Goal: Check status: Check status

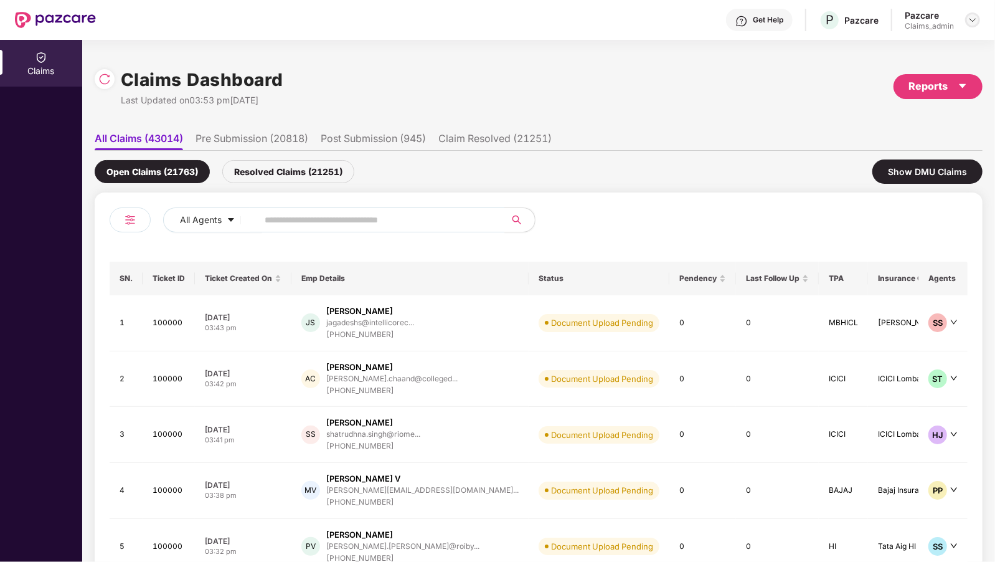
click at [970, 20] on img at bounding box center [972, 20] width 10 height 10
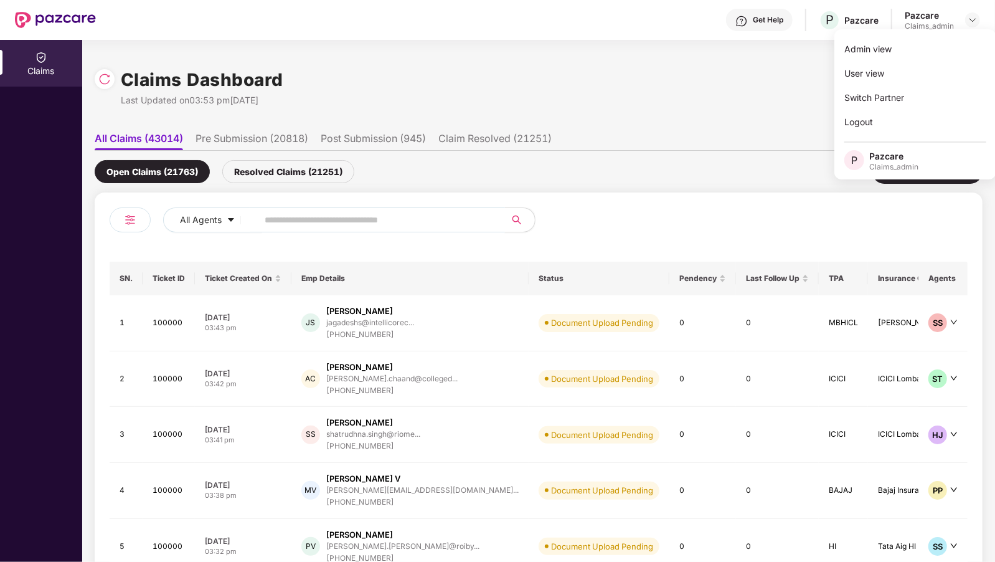
click at [293, 210] on input "text" at bounding box center [376, 219] width 223 height 19
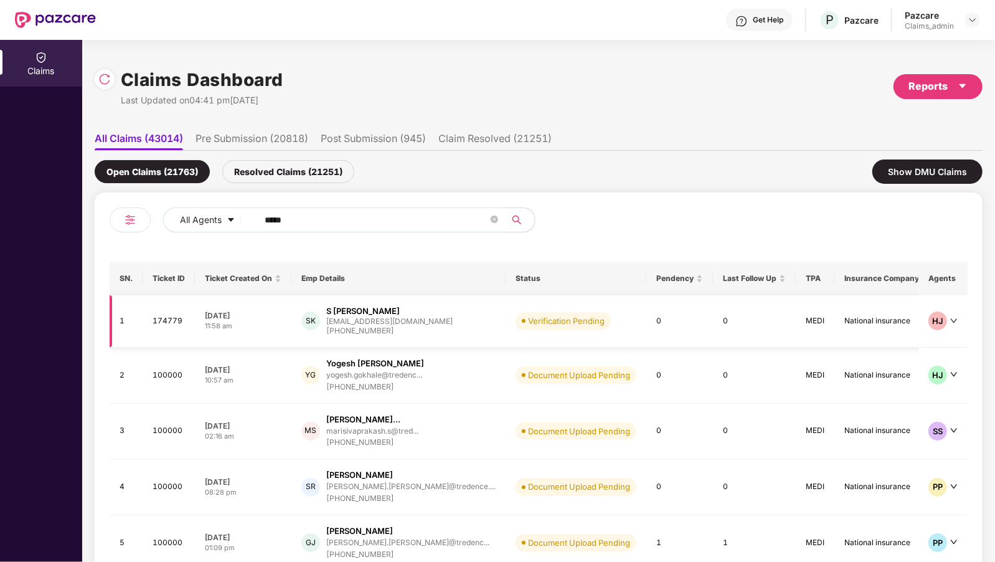
type input "*****"
click at [373, 318] on div "[EMAIL_ADDRESS][DOMAIN_NAME]" at bounding box center [389, 321] width 126 height 8
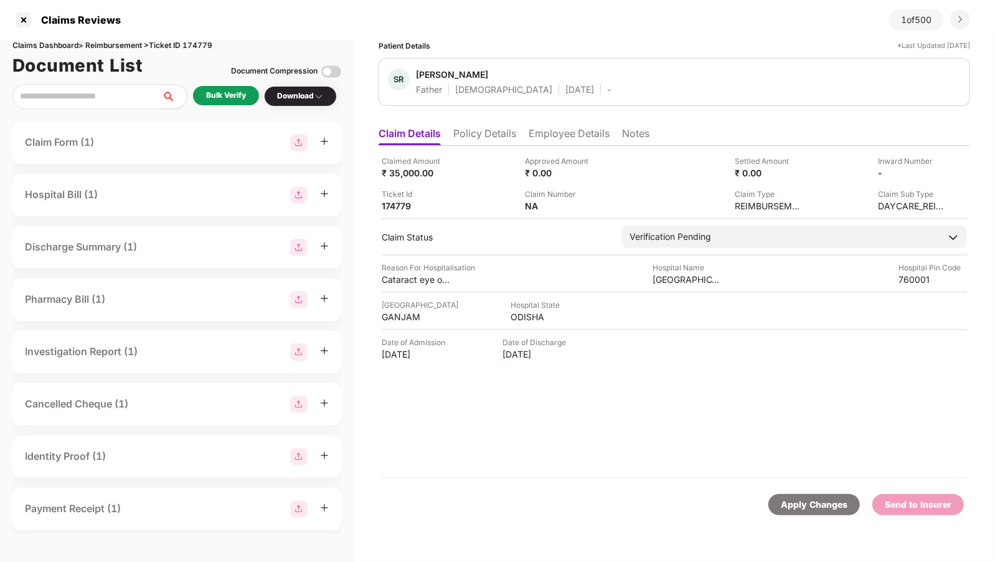
click at [538, 128] on li "Employee Details" at bounding box center [569, 136] width 81 height 18
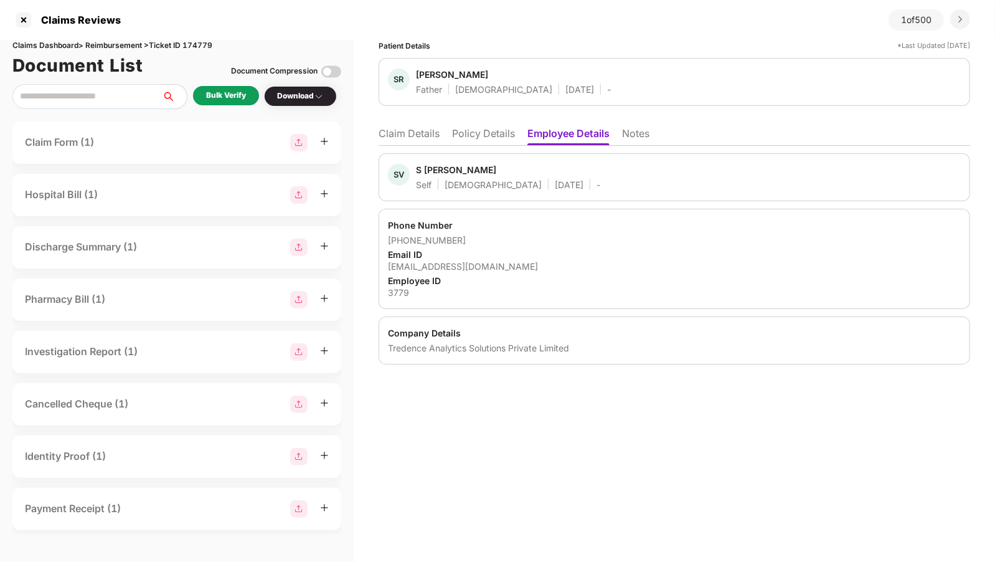
click at [471, 131] on li "Policy Details" at bounding box center [483, 136] width 63 height 18
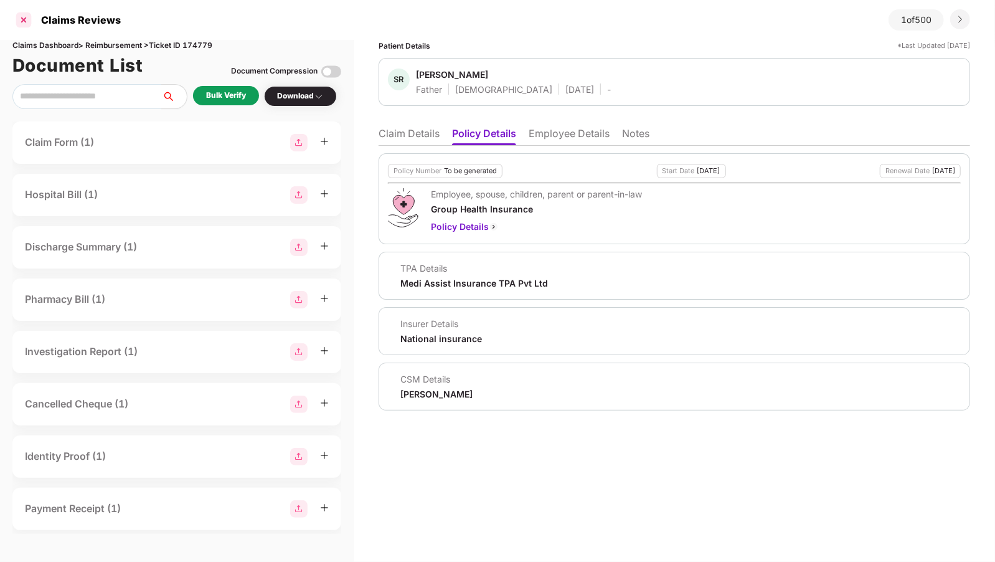
click at [25, 24] on div at bounding box center [24, 20] width 20 height 20
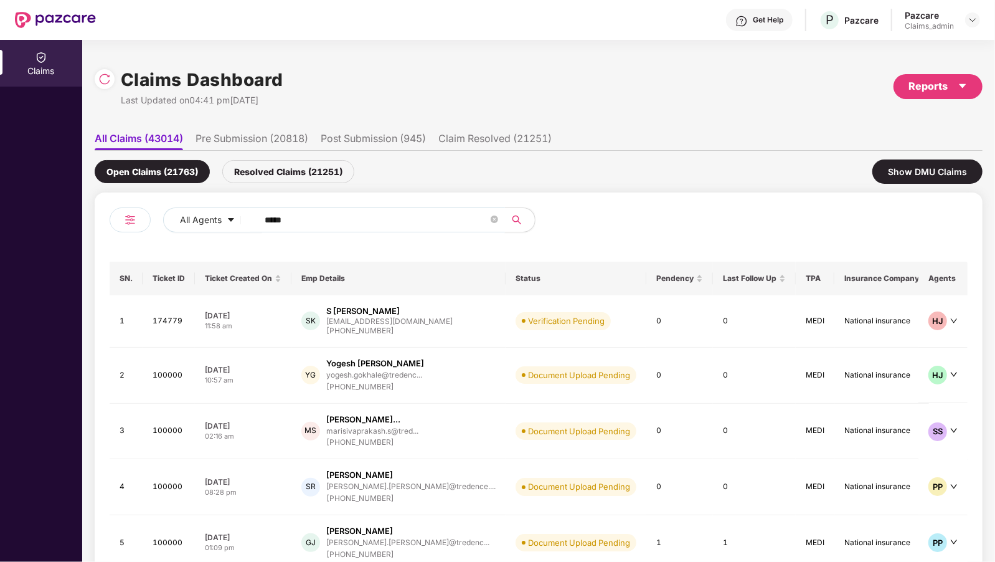
click at [321, 219] on input "*****" at bounding box center [376, 219] width 223 height 19
type input "*"
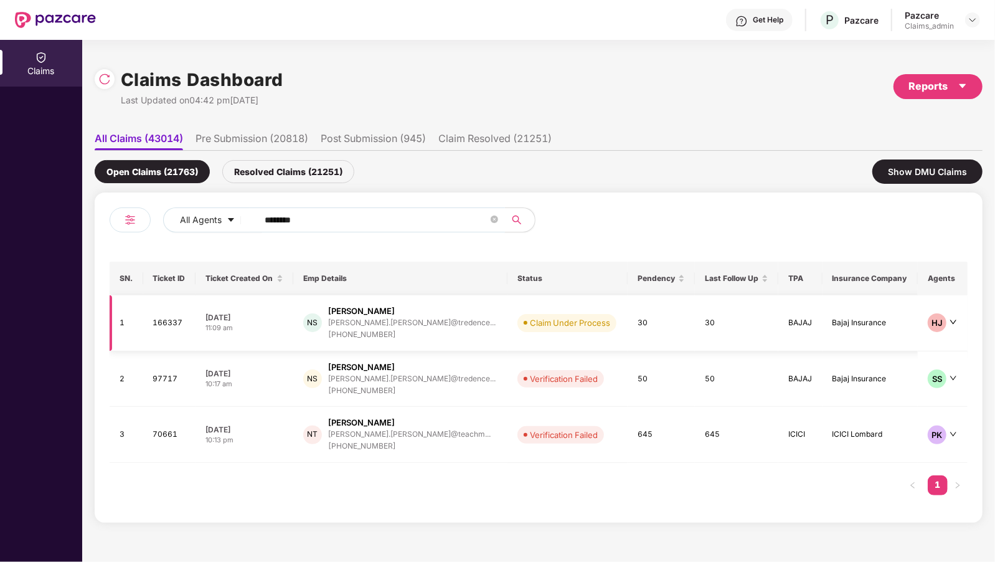
type input "********"
click at [379, 313] on div "[PERSON_NAME]" at bounding box center [361, 311] width 67 height 12
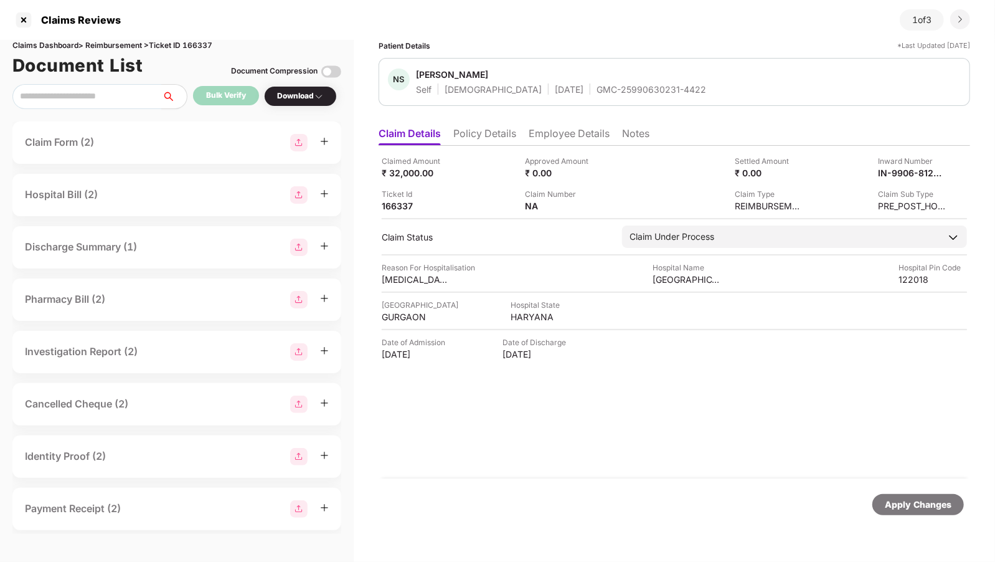
click at [554, 133] on li "Employee Details" at bounding box center [569, 136] width 81 height 18
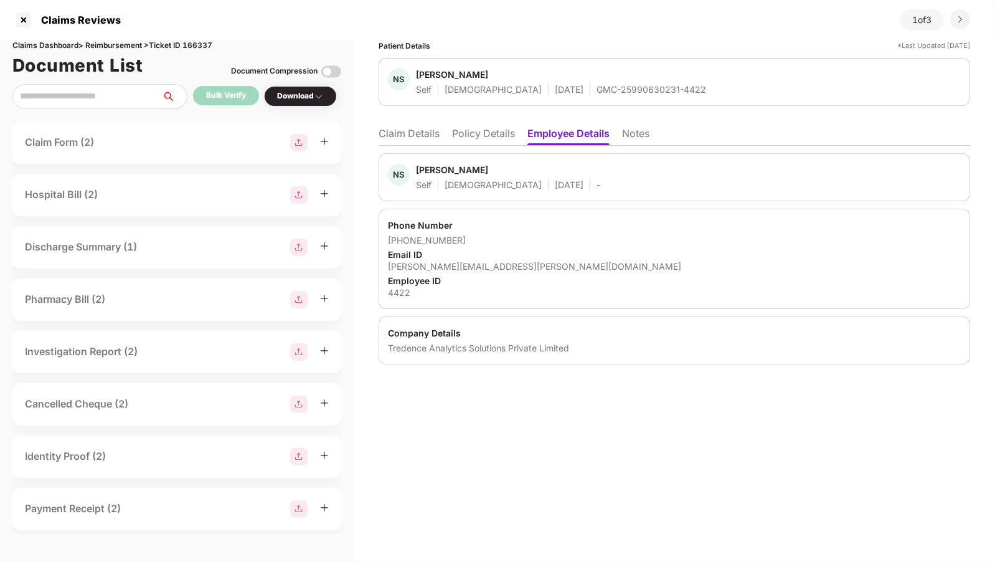
click at [498, 134] on li "Policy Details" at bounding box center [483, 136] width 63 height 18
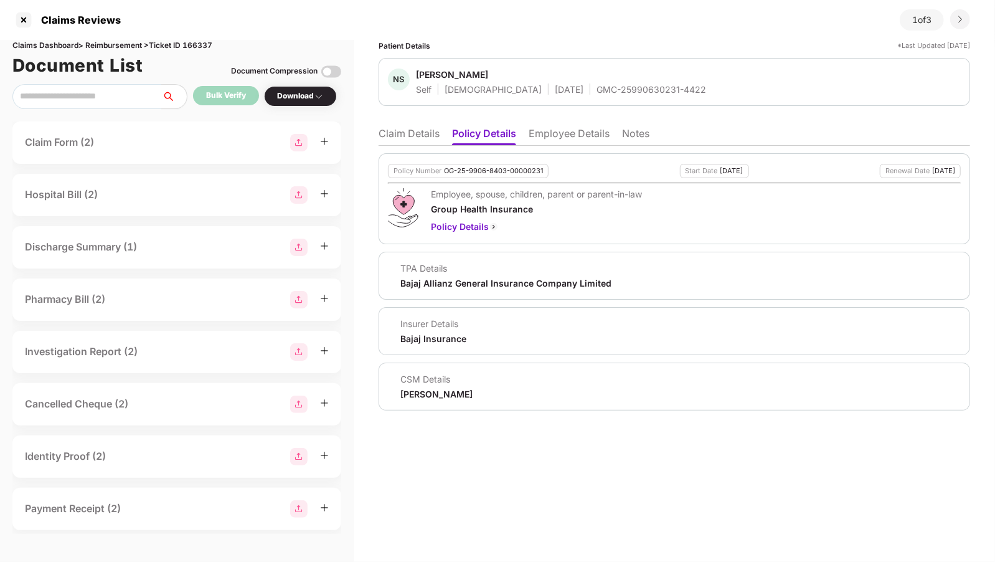
click at [555, 136] on li "Employee Details" at bounding box center [569, 136] width 81 height 18
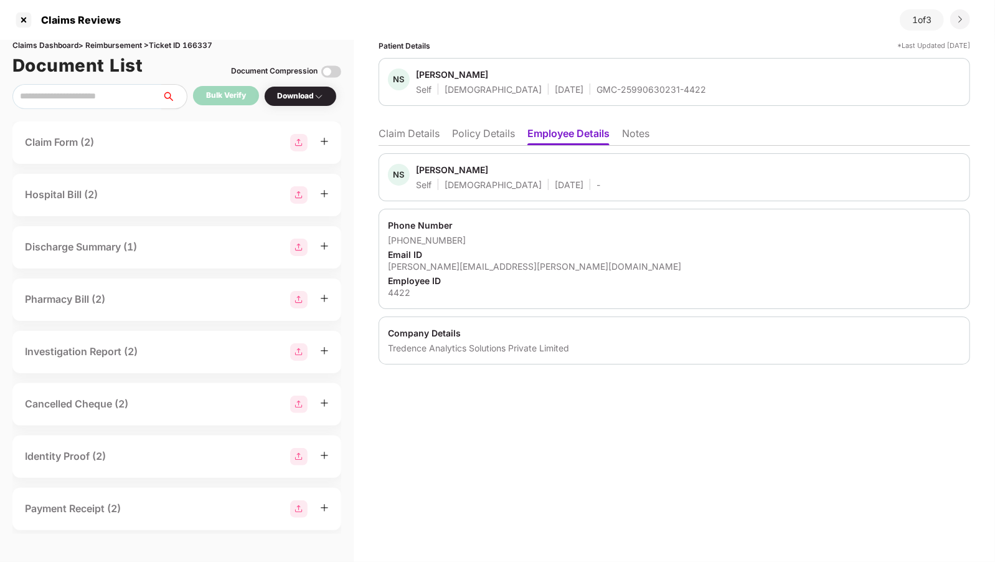
click at [504, 141] on li "Policy Details" at bounding box center [483, 136] width 63 height 18
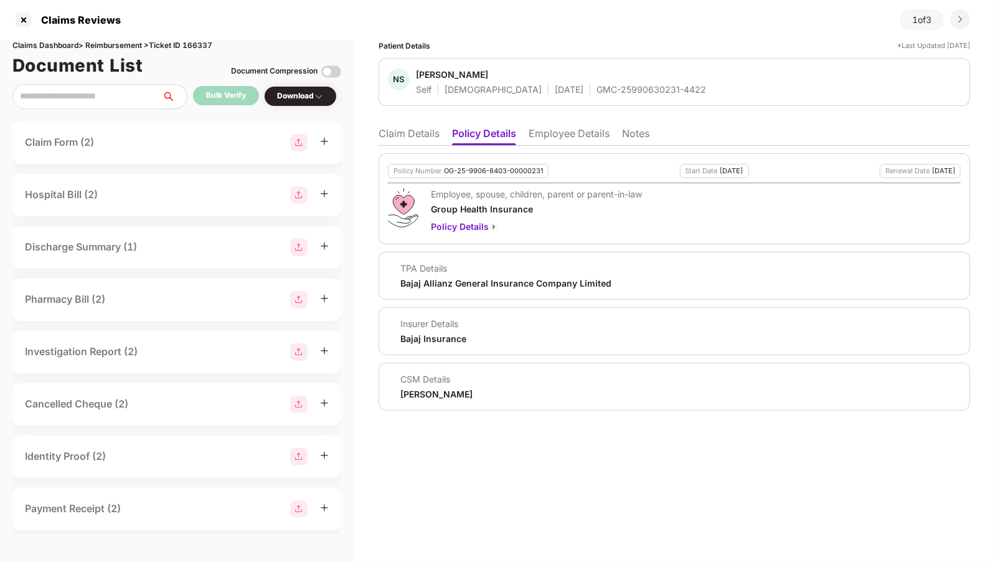
click at [441, 133] on ul "Claim Details Policy Details Employee Details Notes" at bounding box center [673, 133] width 591 height 25
click at [425, 134] on li "Claim Details" at bounding box center [408, 136] width 61 height 18
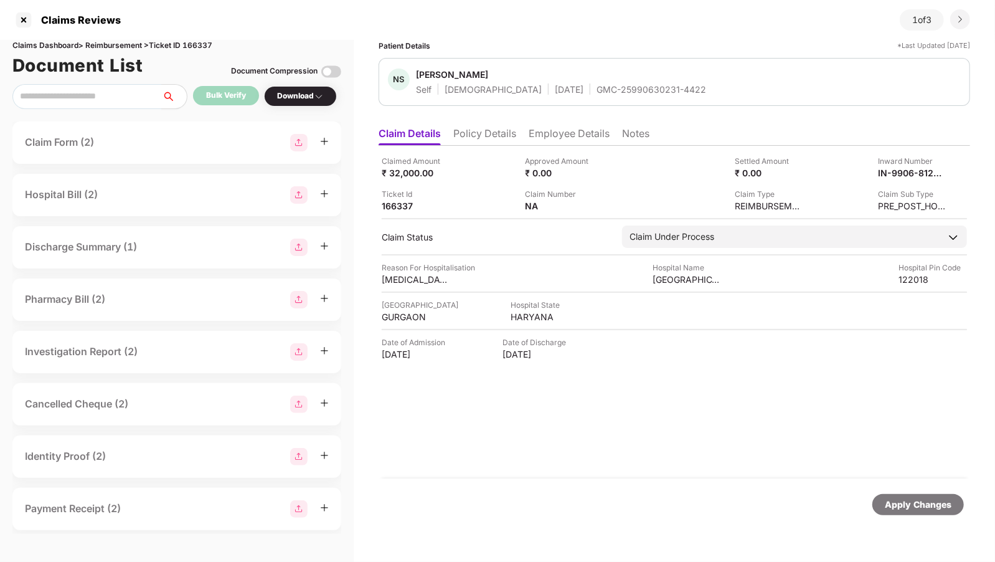
click at [500, 137] on li "Policy Details" at bounding box center [484, 136] width 63 height 18
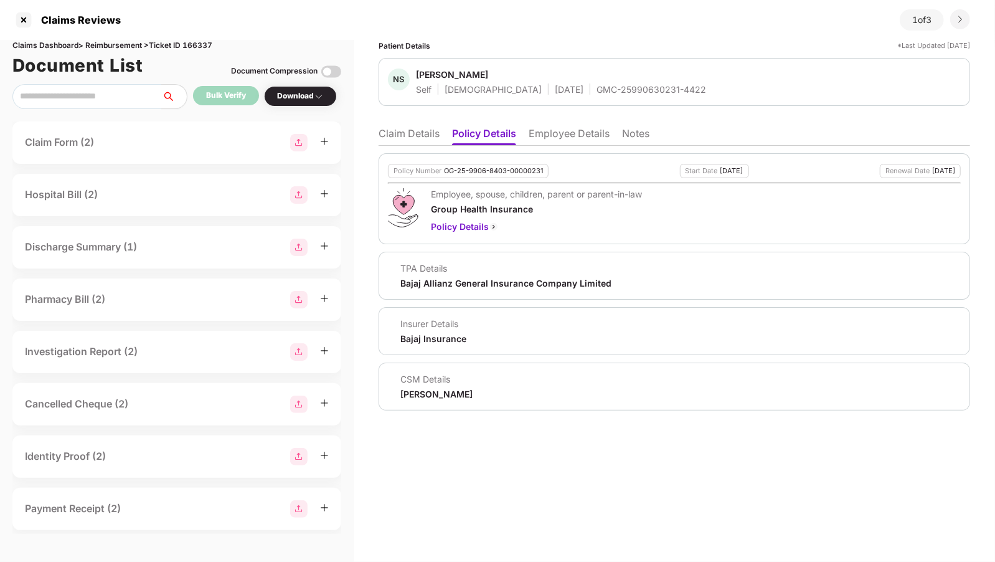
click at [443, 136] on ul "Claim Details Policy Details Employee Details Notes" at bounding box center [673, 133] width 591 height 25
click at [425, 134] on li "Claim Details" at bounding box center [408, 136] width 61 height 18
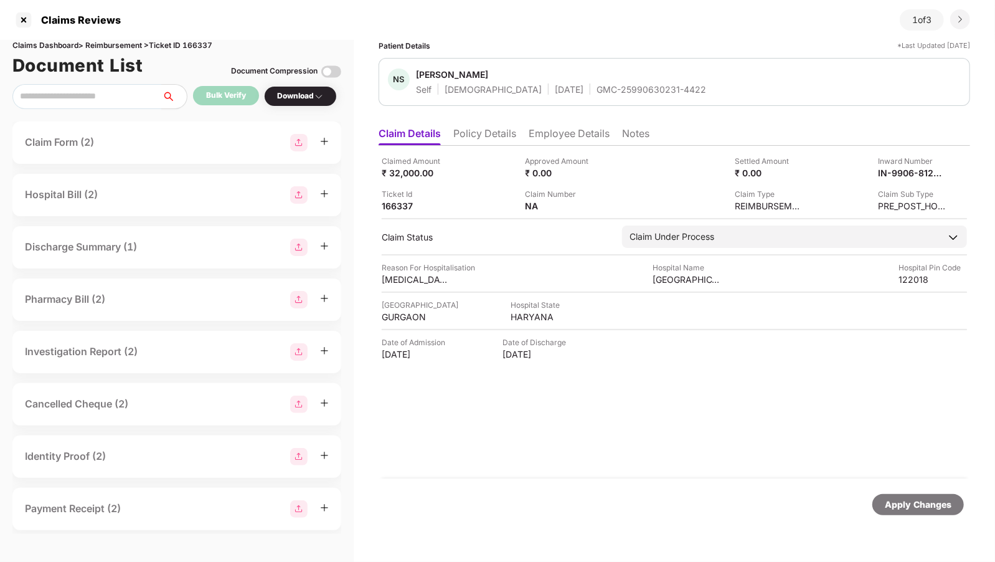
click at [466, 131] on li "Policy Details" at bounding box center [484, 136] width 63 height 18
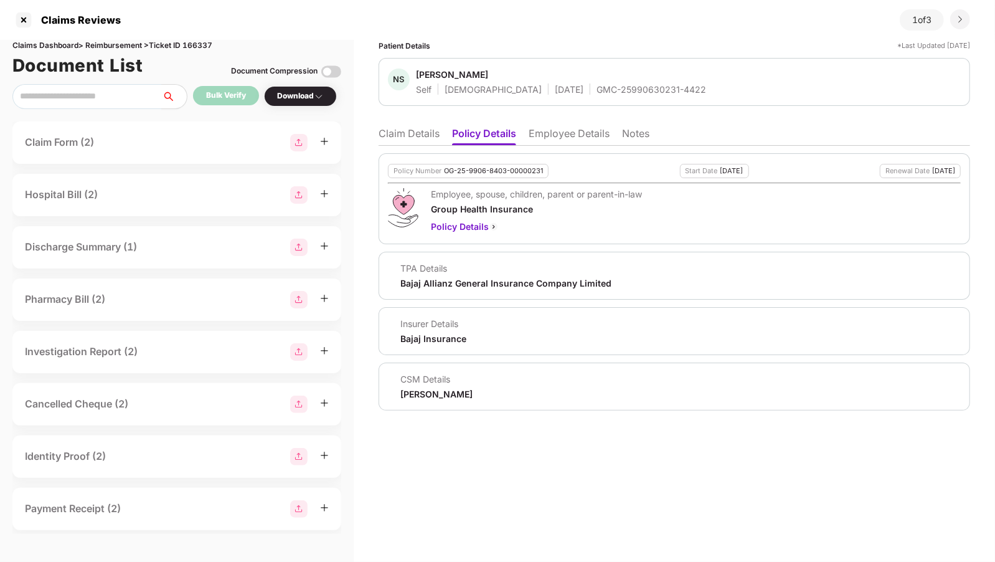
click at [540, 129] on li "Employee Details" at bounding box center [569, 136] width 81 height 18
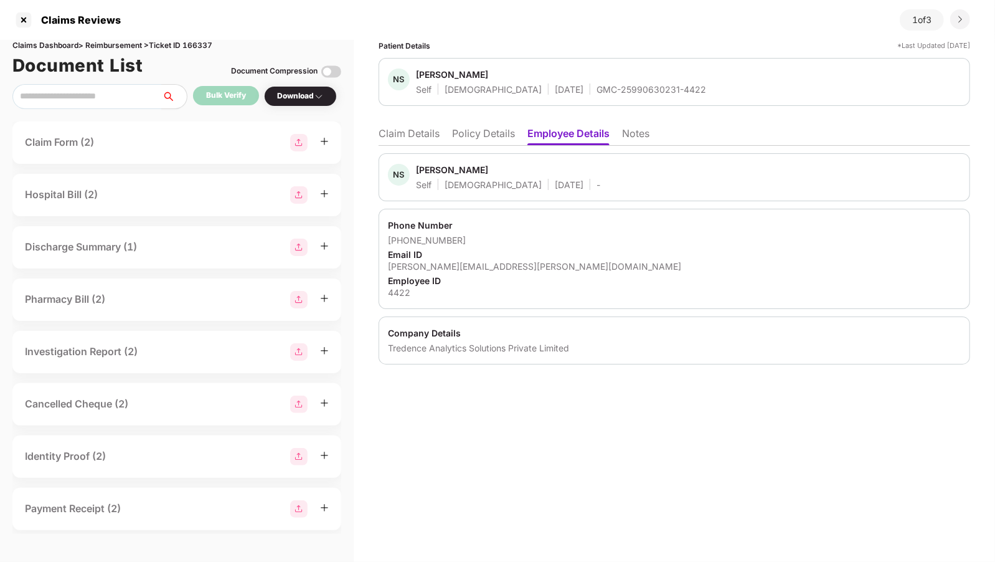
click at [646, 134] on li "Notes" at bounding box center [635, 136] width 27 height 18
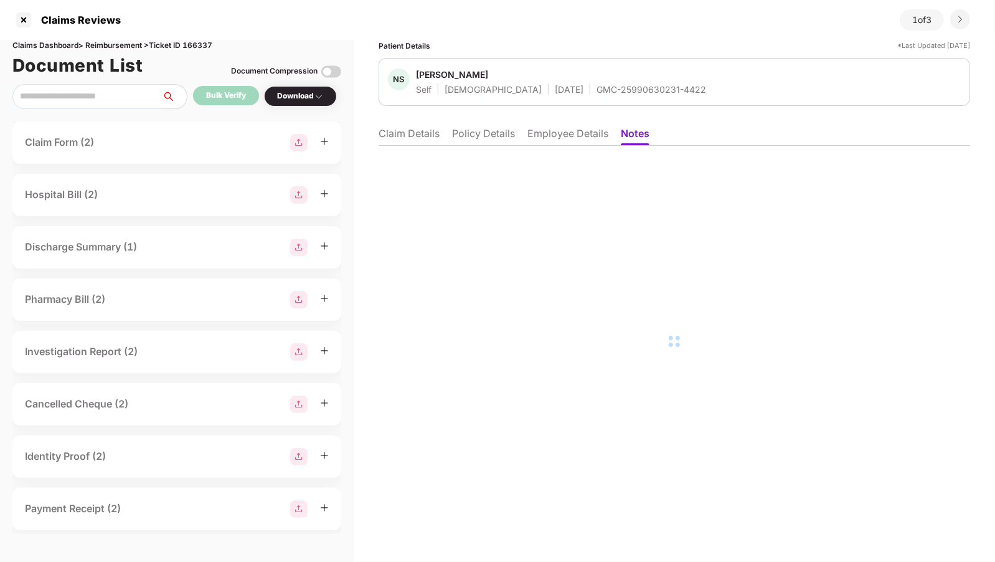
click at [466, 134] on li "Policy Details" at bounding box center [483, 136] width 63 height 18
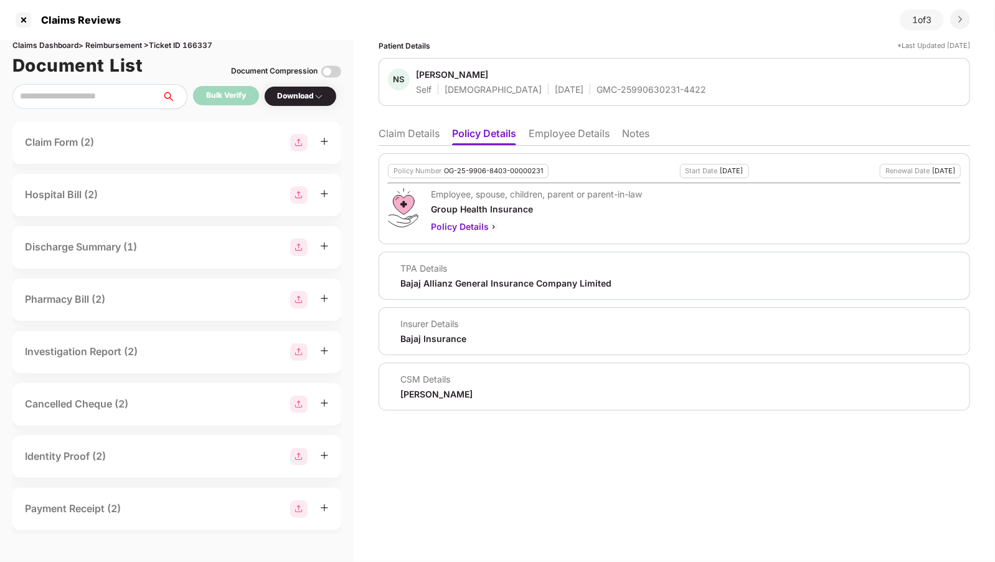
click at [423, 132] on li "Claim Details" at bounding box center [408, 136] width 61 height 18
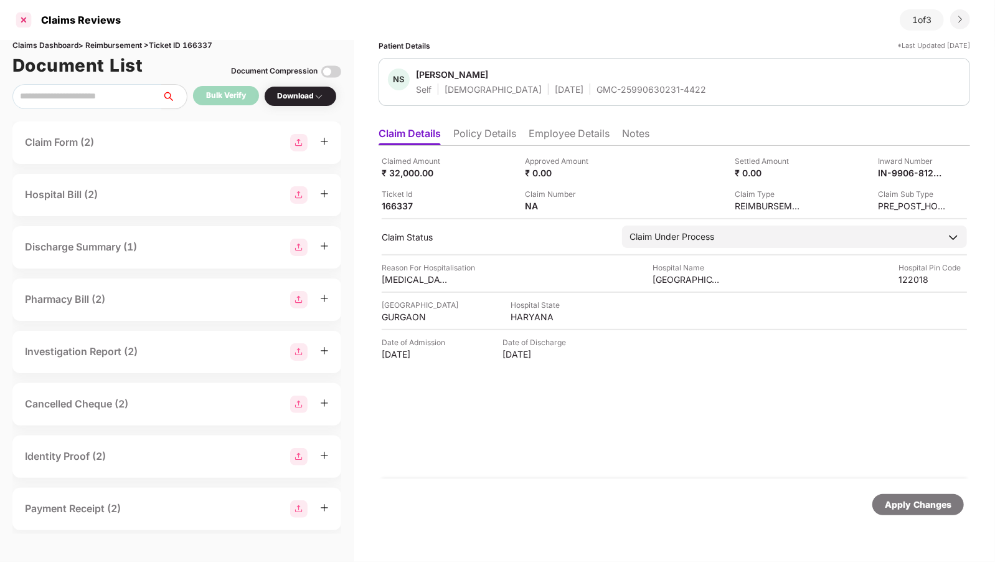
click at [29, 23] on div at bounding box center [24, 20] width 20 height 20
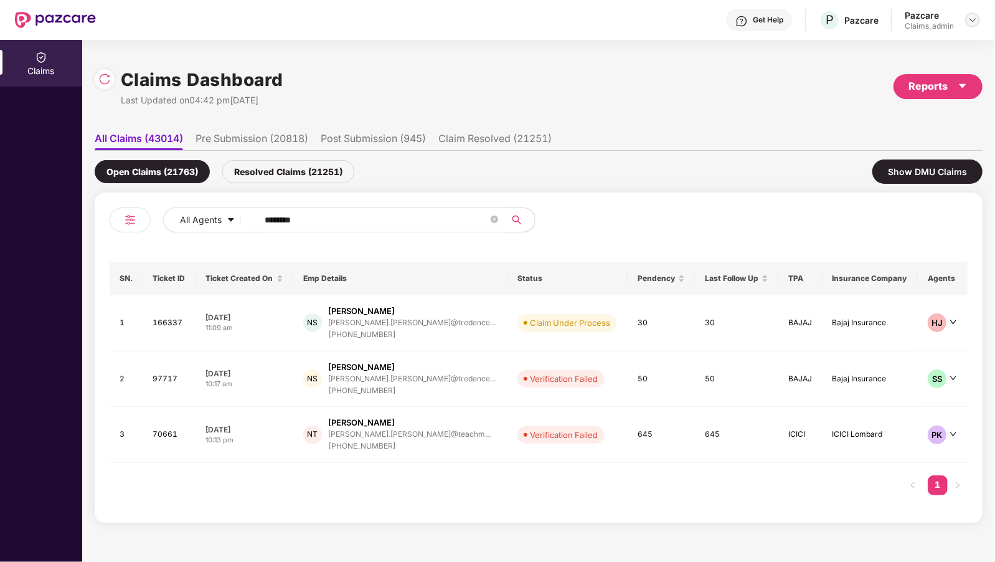
click at [975, 24] on img at bounding box center [972, 20] width 10 height 10
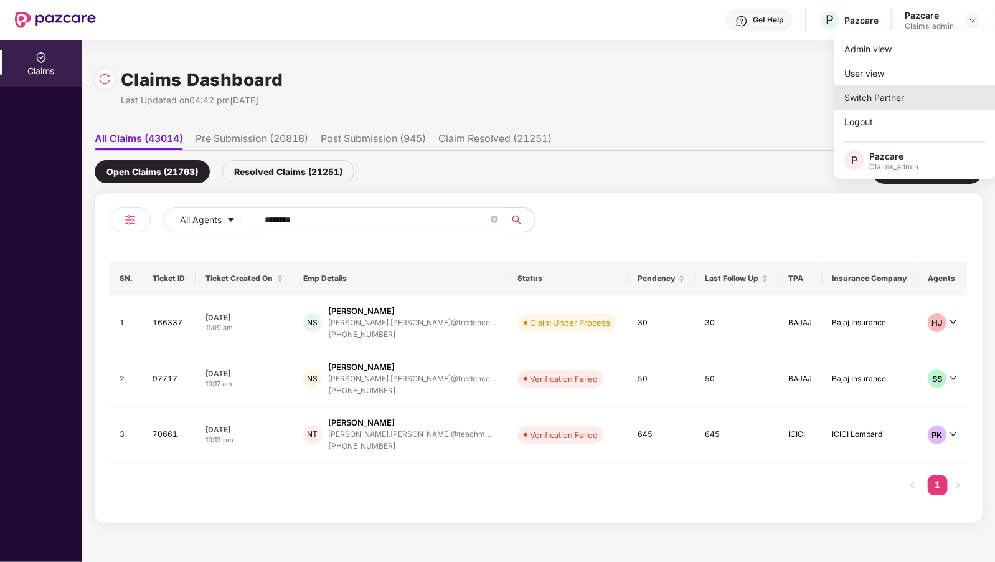
click at [882, 90] on div "Switch Partner" at bounding box center [915, 97] width 162 height 24
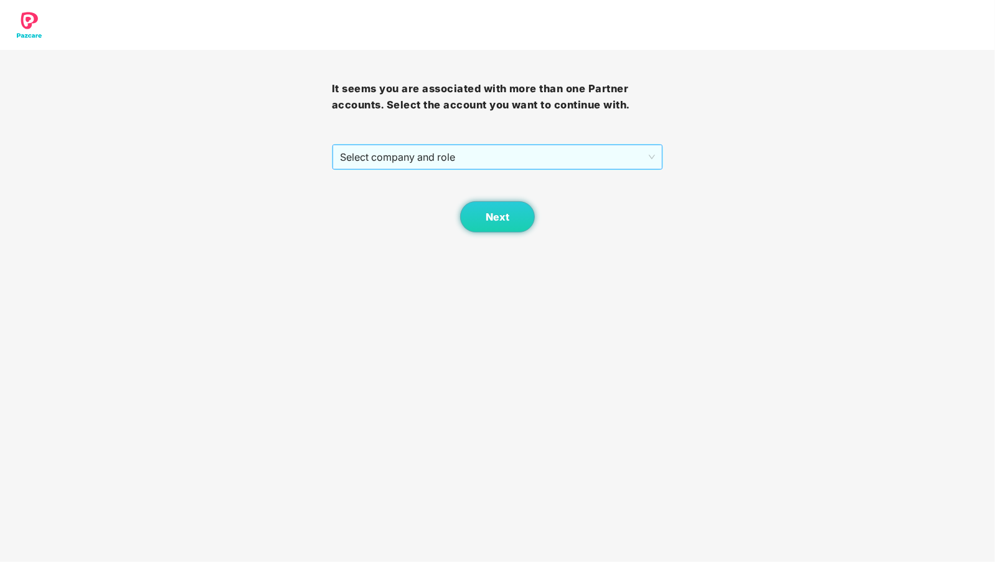
click at [352, 145] on span "Select company and role" at bounding box center [498, 157] width 316 height 24
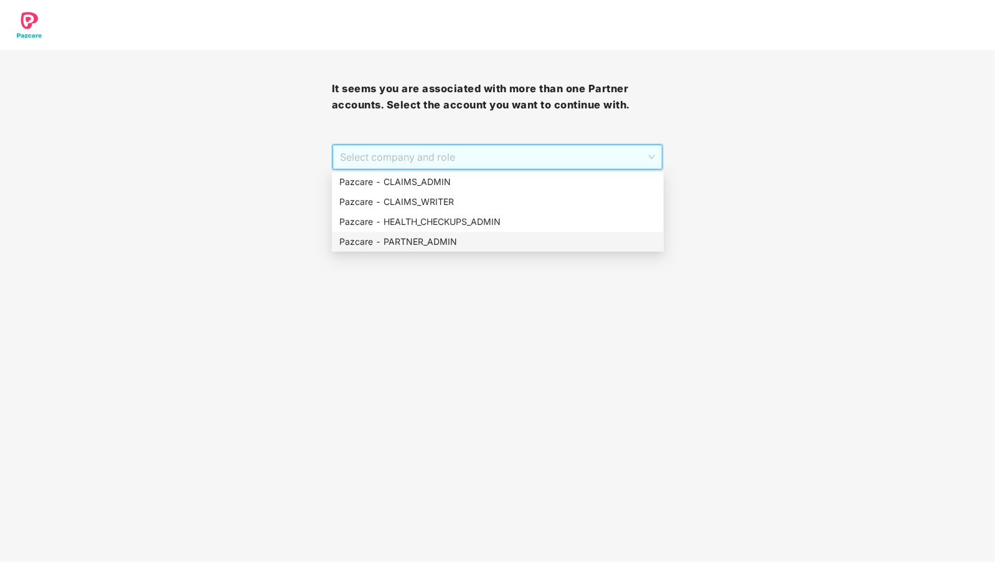
click at [436, 242] on div "Pazcare - PARTNER_ADMIN" at bounding box center [497, 242] width 317 height 14
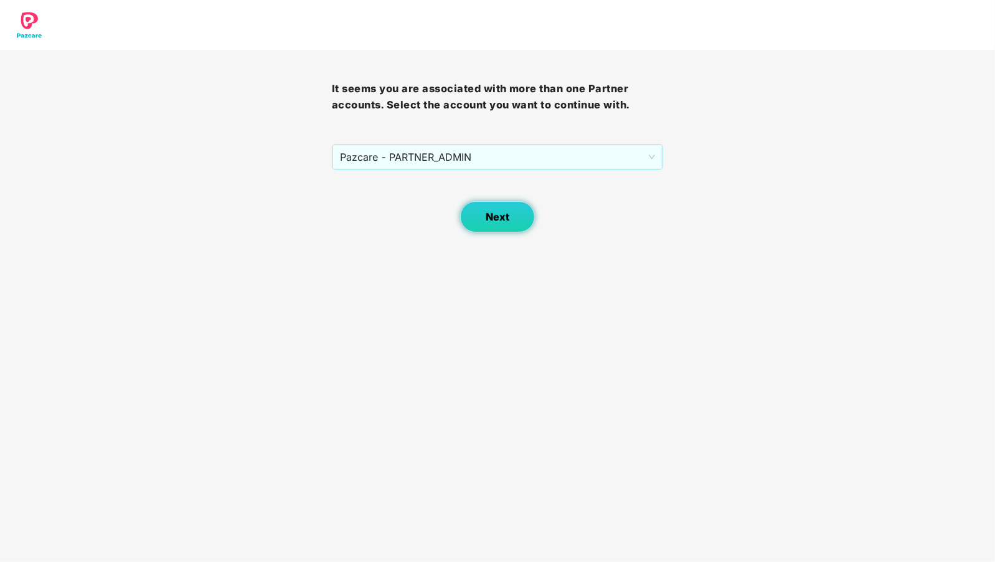
click at [503, 223] on button "Next" at bounding box center [497, 216] width 75 height 31
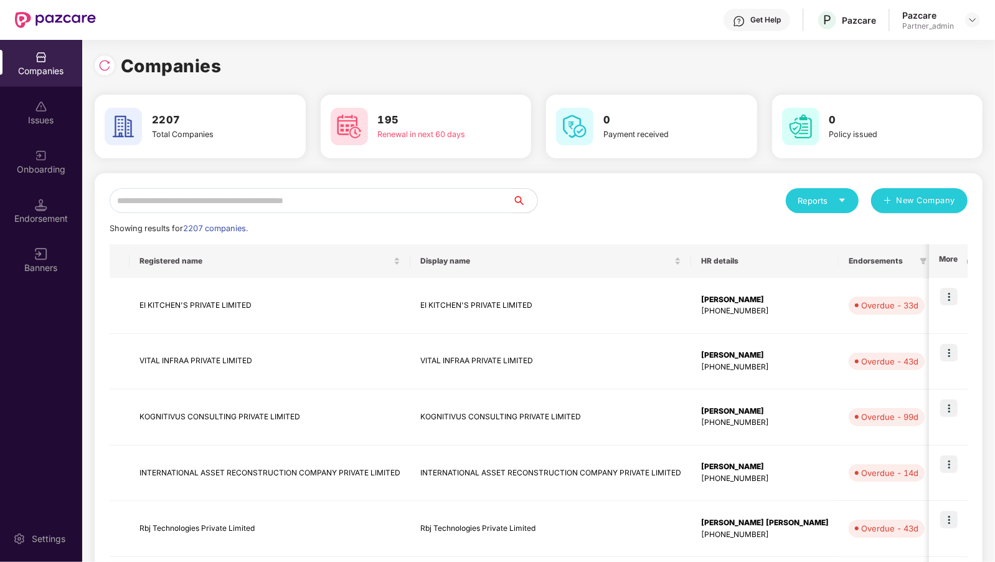
click at [256, 201] on input "text" at bounding box center [311, 200] width 403 height 25
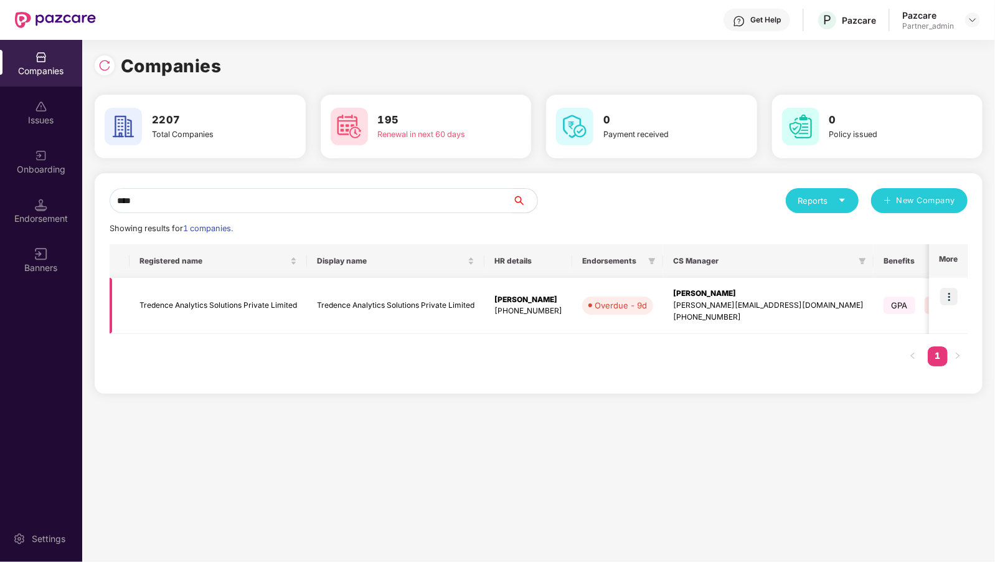
type input "****"
click at [954, 298] on img at bounding box center [948, 296] width 17 height 17
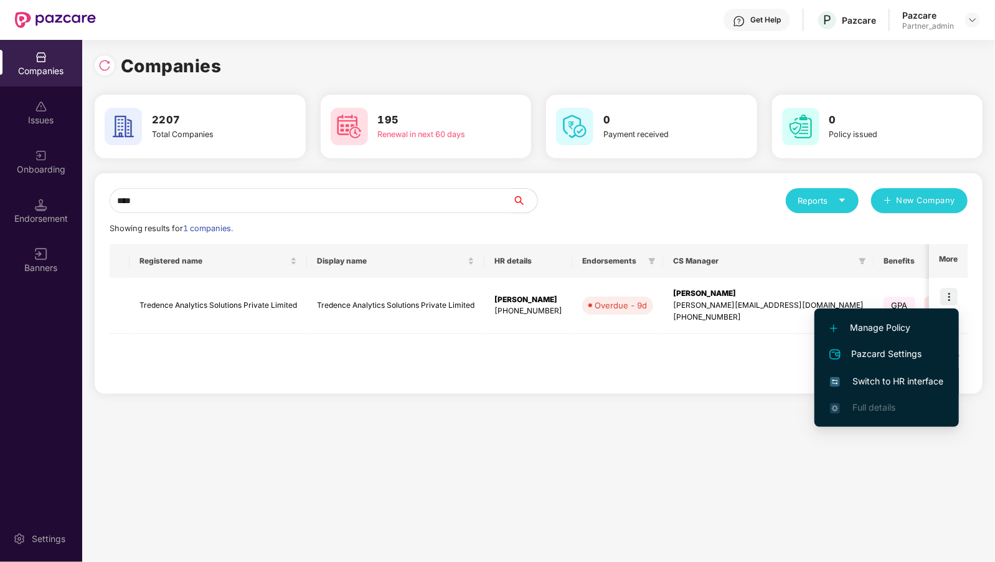
click at [894, 385] on span "Switch to HR interface" at bounding box center [886, 381] width 113 height 14
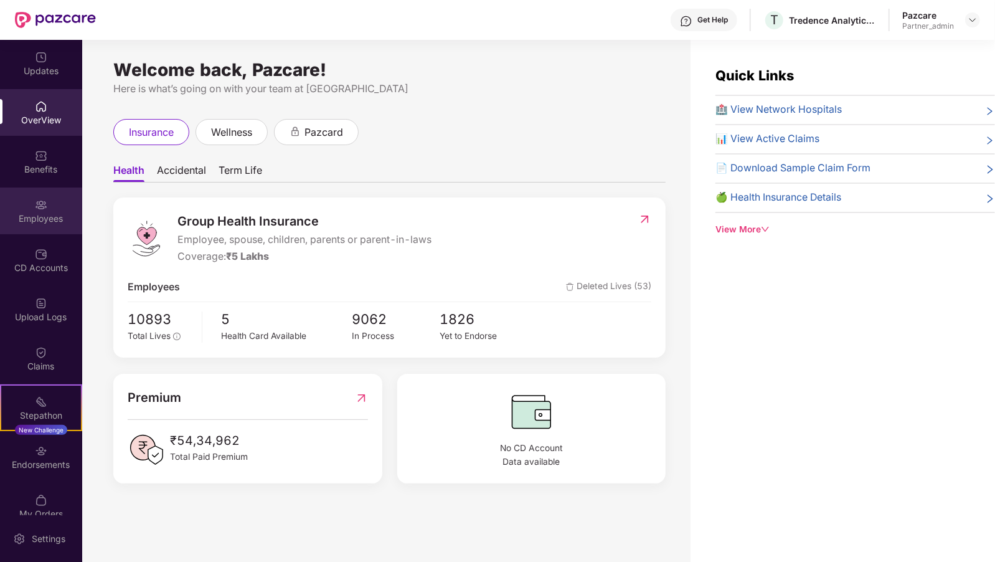
click at [33, 196] on div "Employees" at bounding box center [41, 210] width 82 height 47
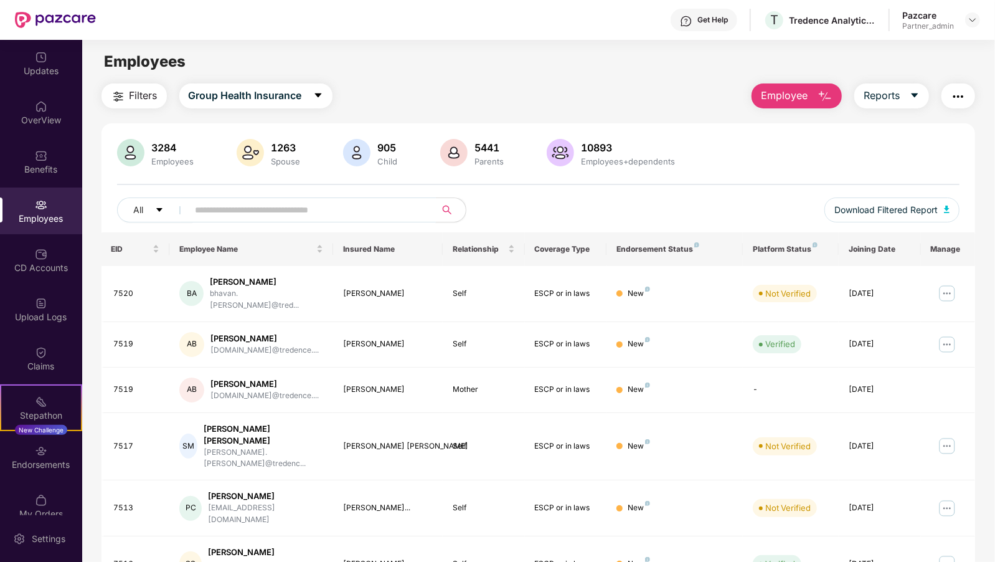
click at [228, 222] on div "All Download Filtered Report" at bounding box center [538, 214] width 843 height 35
click at [228, 222] on span at bounding box center [308, 209] width 255 height 25
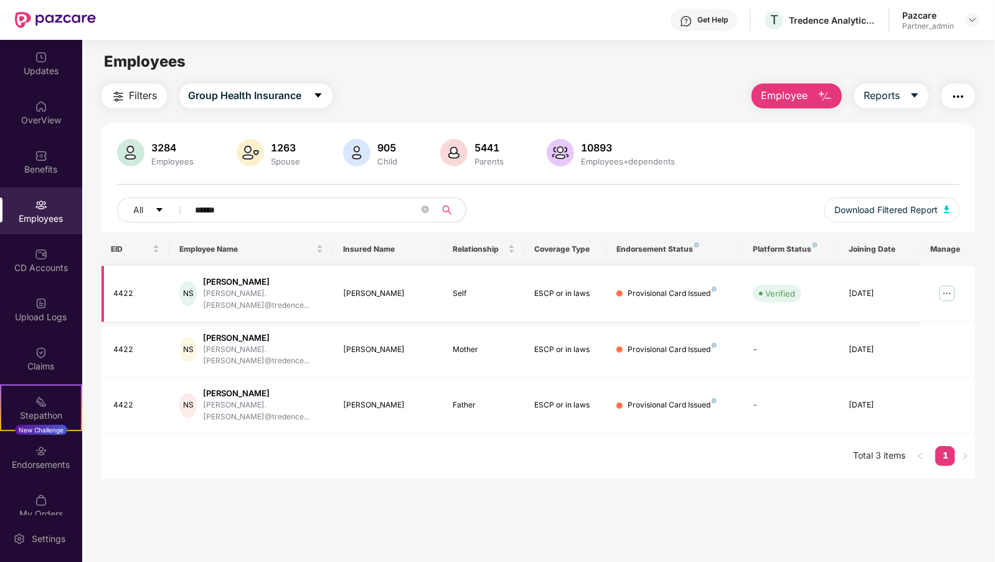
type input "******"
click at [949, 283] on img at bounding box center [947, 293] width 20 height 20
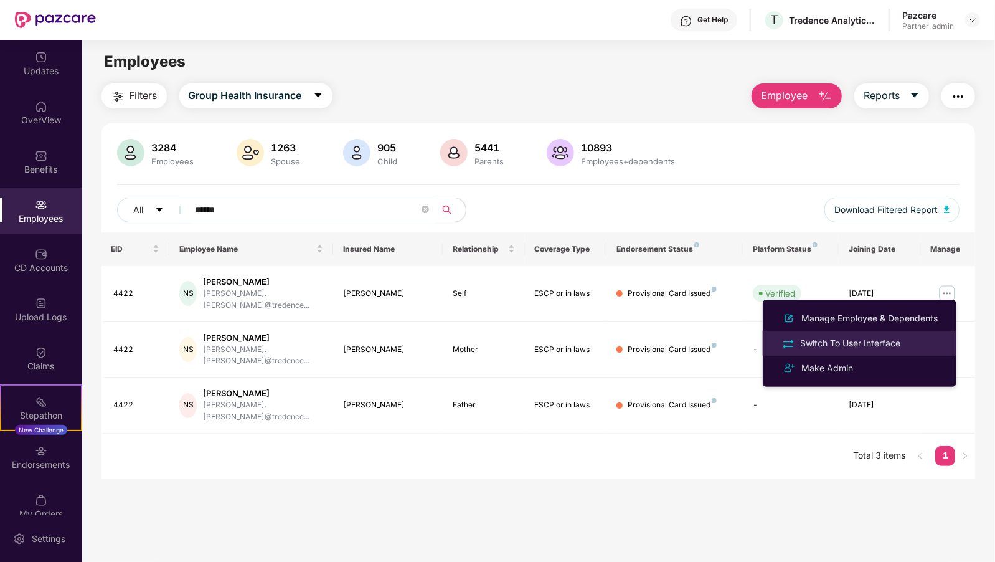
click at [894, 344] on div "Switch To User Interface" at bounding box center [849, 343] width 105 height 14
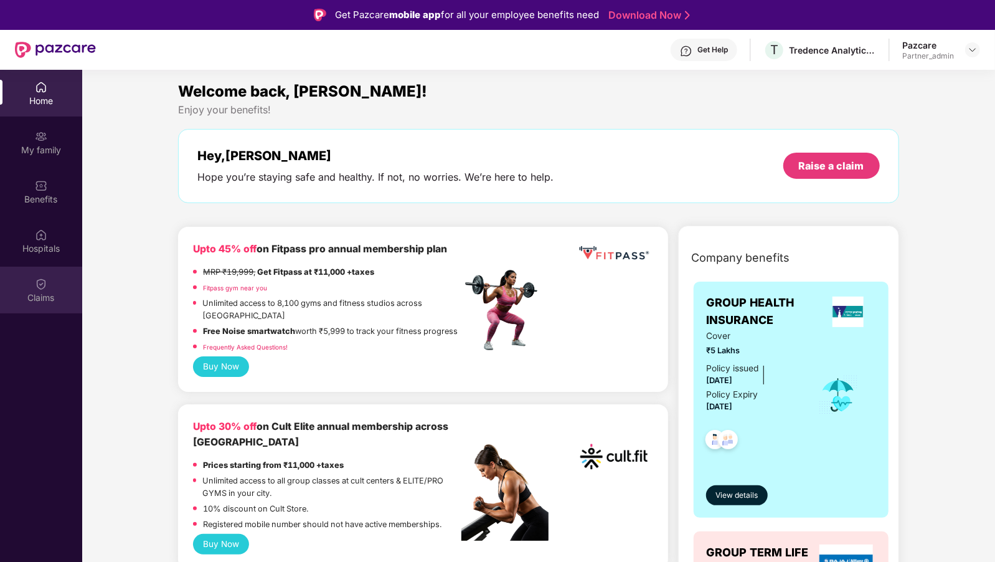
click at [5, 288] on div "Claims" at bounding box center [41, 289] width 82 height 47
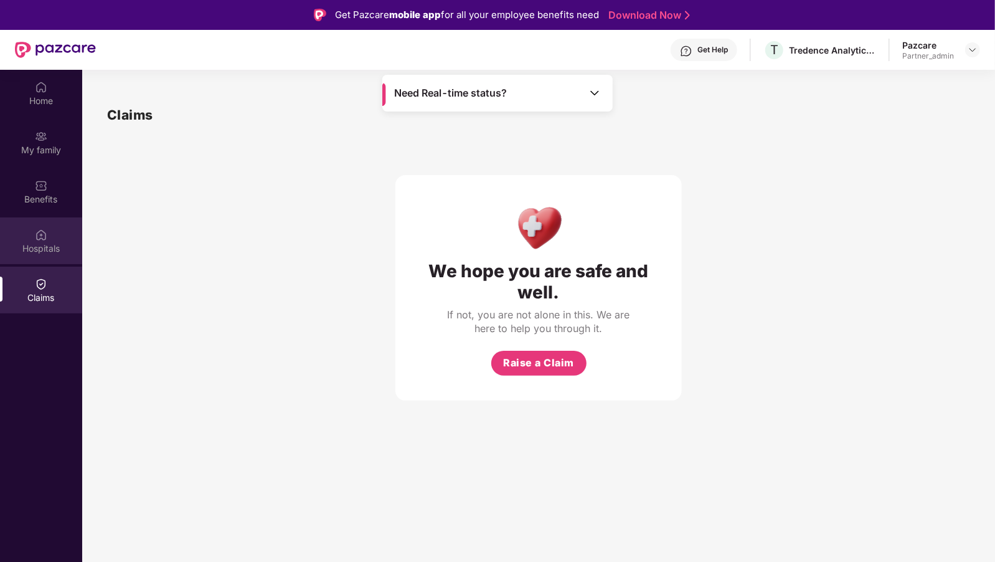
click at [21, 239] on div "Hospitals" at bounding box center [41, 240] width 82 height 47
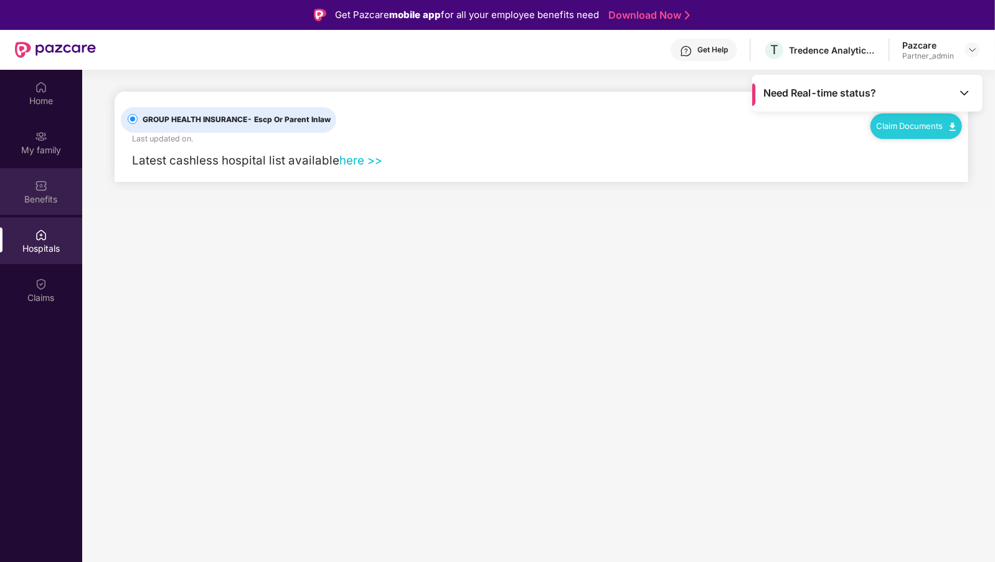
click at [25, 186] on div "Benefits" at bounding box center [41, 191] width 82 height 47
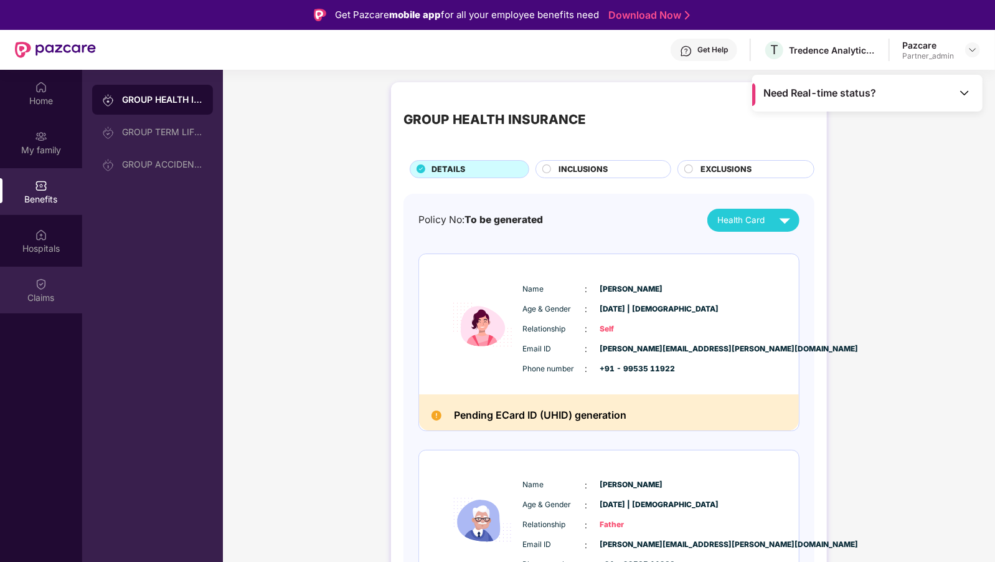
click at [40, 278] on img at bounding box center [41, 284] width 12 height 12
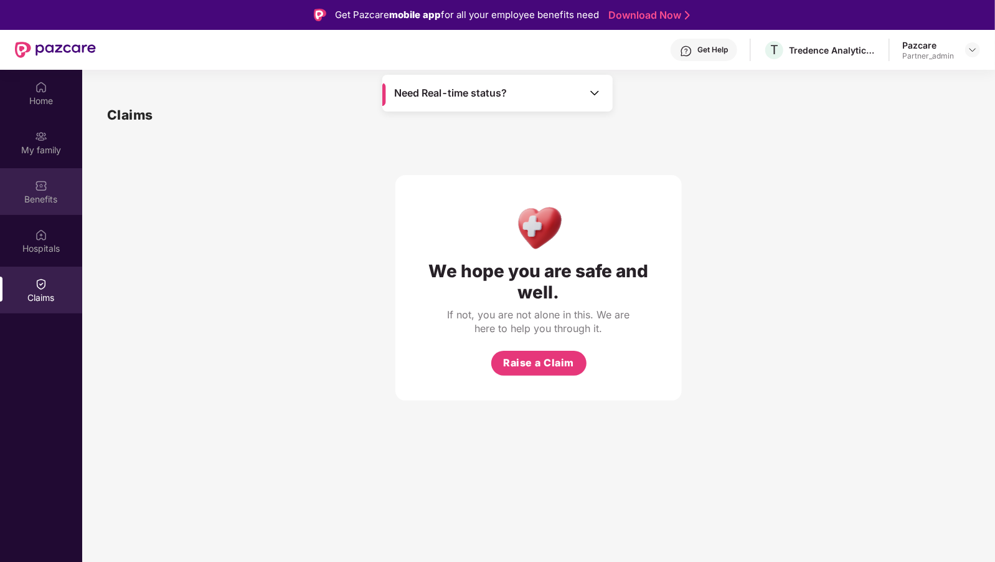
click at [36, 199] on div "Benefits" at bounding box center [41, 199] width 82 height 12
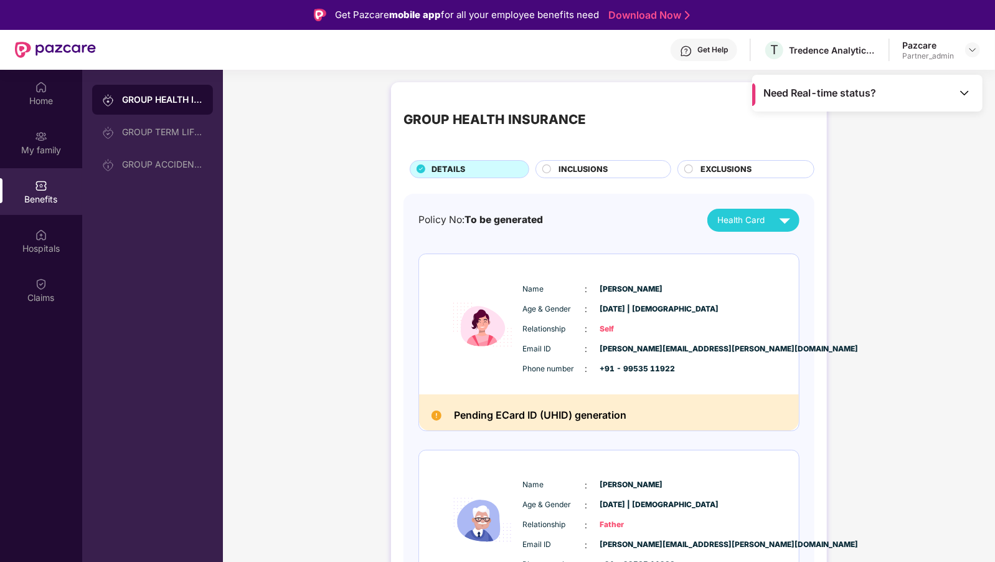
scroll to position [14, 0]
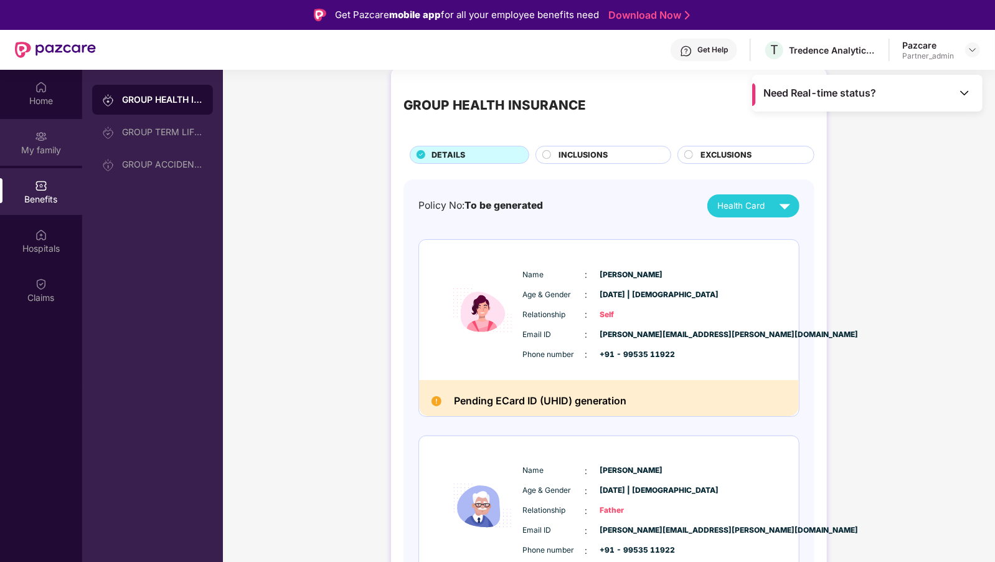
click at [27, 132] on div "My family" at bounding box center [41, 142] width 82 height 47
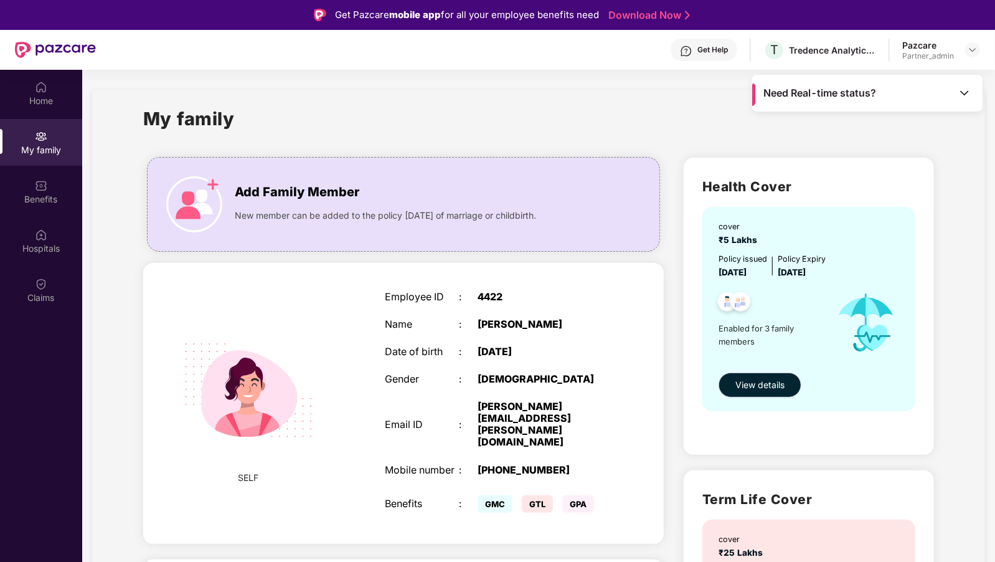
scroll to position [0, 0]
click at [735, 385] on span "View details" at bounding box center [759, 385] width 49 height 14
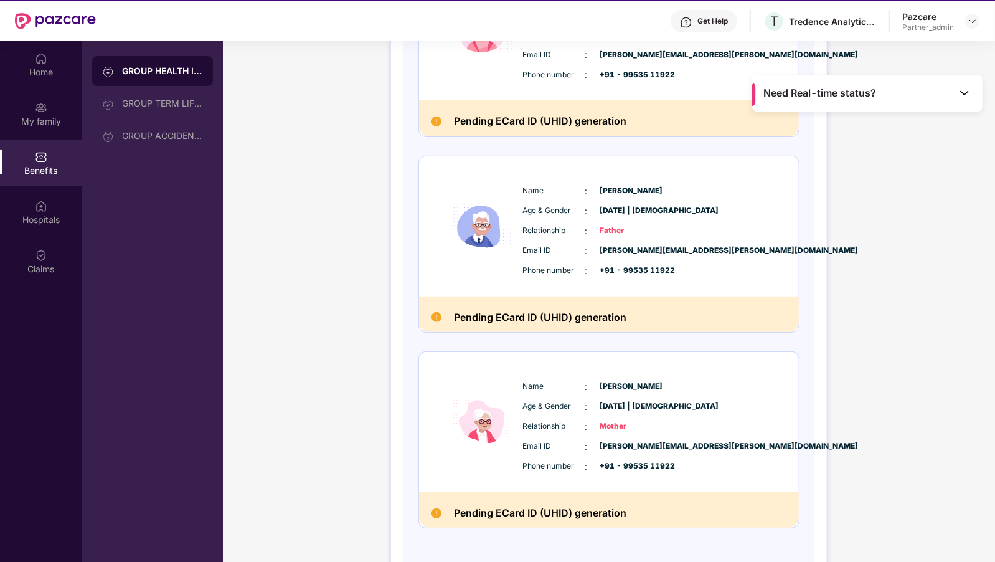
scroll to position [35, 0]
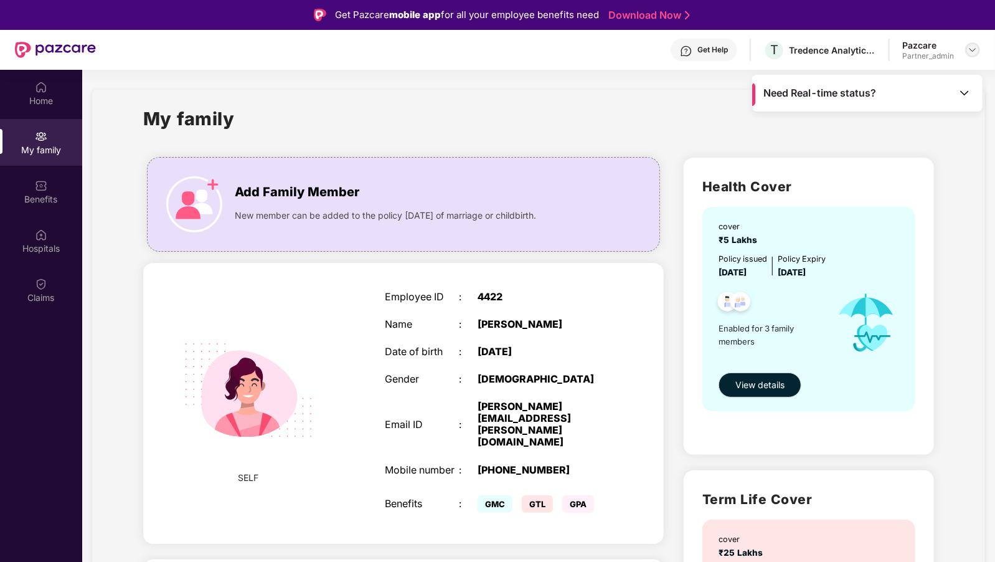
click at [973, 47] on img at bounding box center [972, 50] width 10 height 10
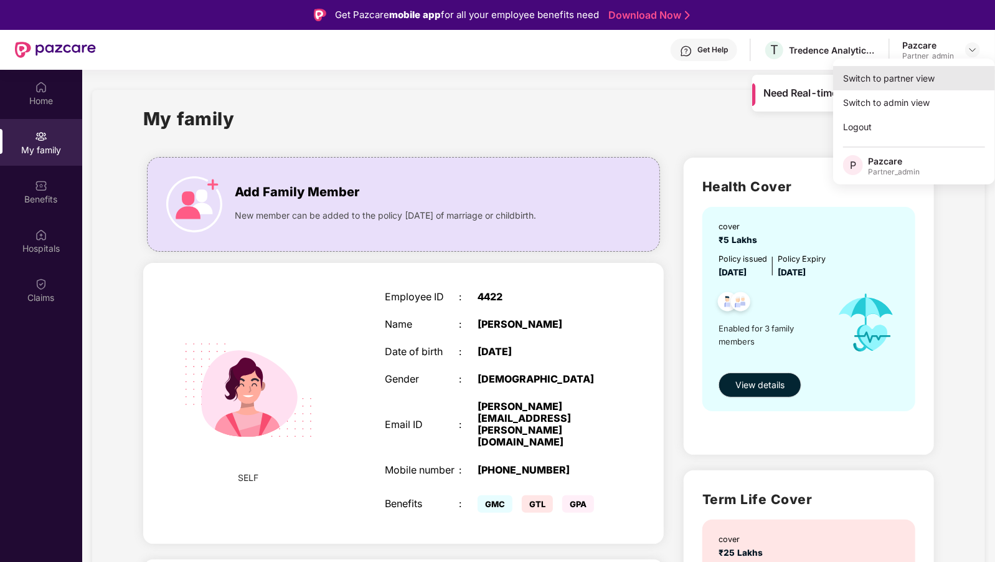
click at [890, 83] on div "Switch to partner view" at bounding box center [914, 78] width 162 height 24
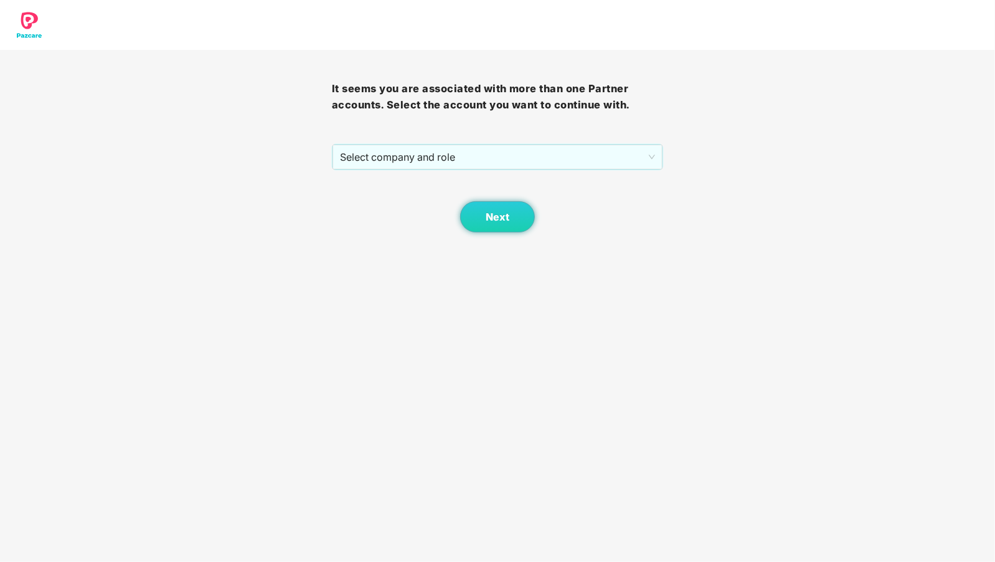
click at [477, 170] on div "Next" at bounding box center [498, 201] width 332 height 62
click at [489, 163] on span "Select company and role" at bounding box center [498, 157] width 316 height 24
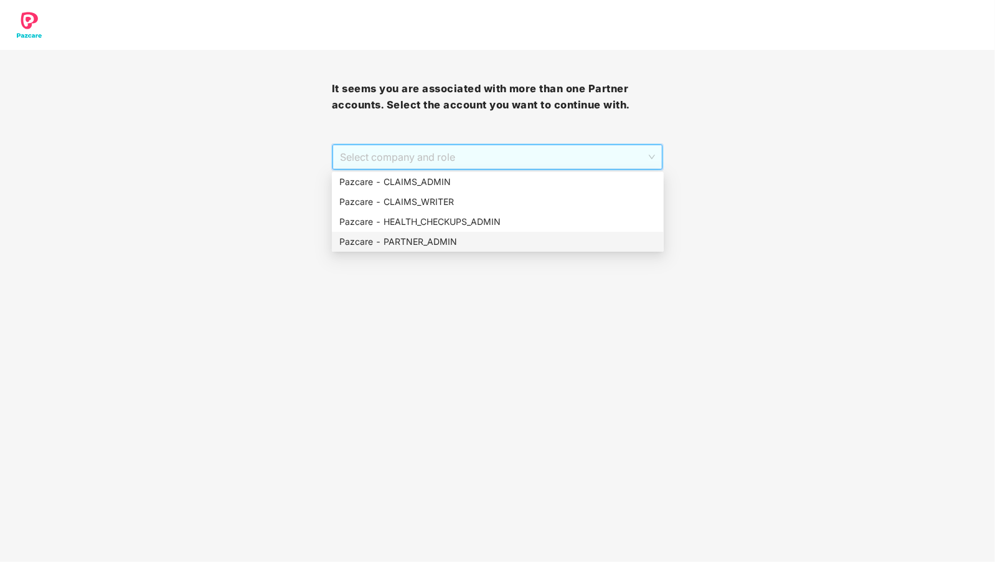
click at [446, 240] on div "Pazcare - PARTNER_ADMIN" at bounding box center [497, 242] width 317 height 14
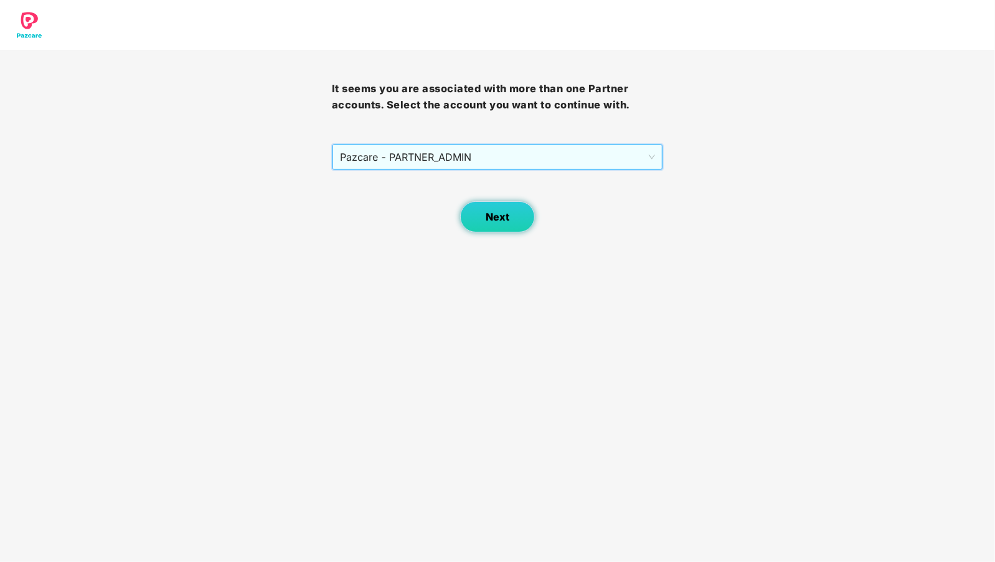
click at [482, 215] on button "Next" at bounding box center [497, 216] width 75 height 31
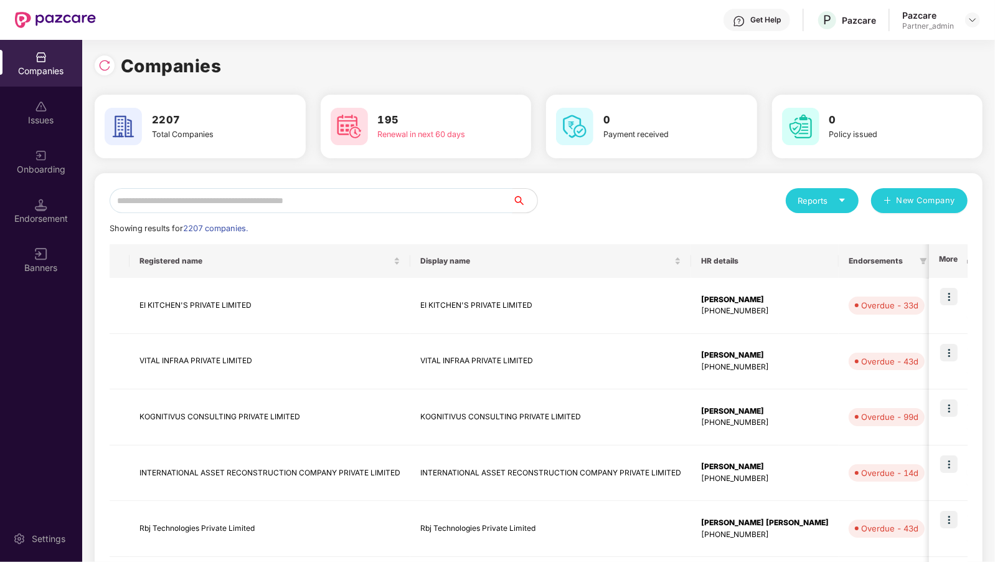
click at [283, 199] on input "text" at bounding box center [311, 200] width 403 height 25
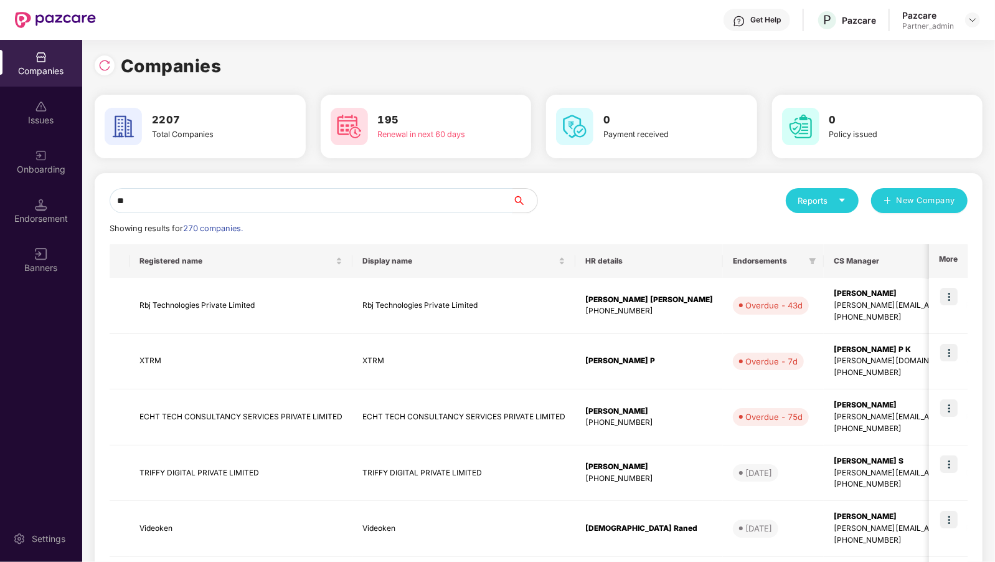
type input "*"
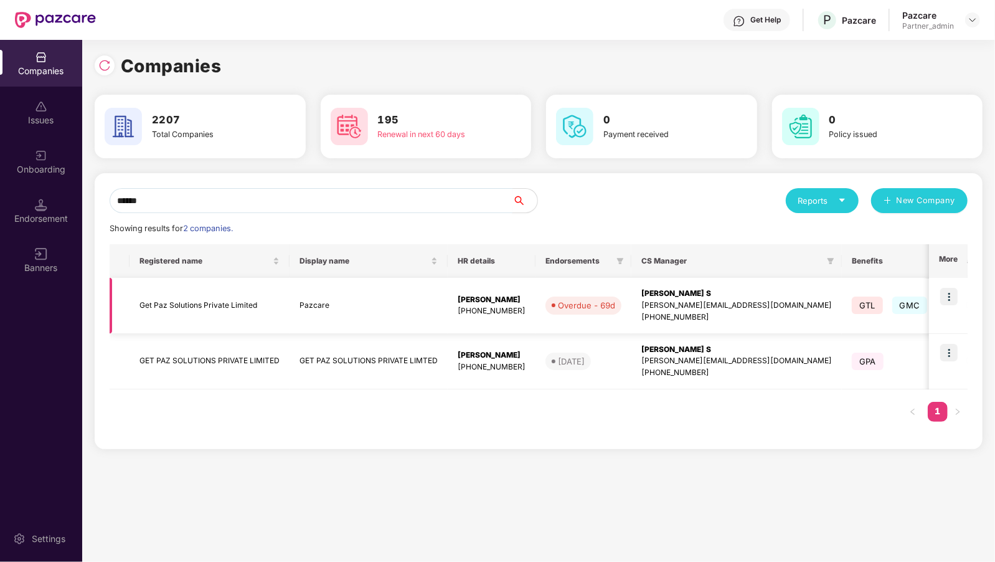
type input "******"
click at [959, 296] on td at bounding box center [948, 306] width 39 height 56
click at [950, 304] on img at bounding box center [948, 296] width 17 height 17
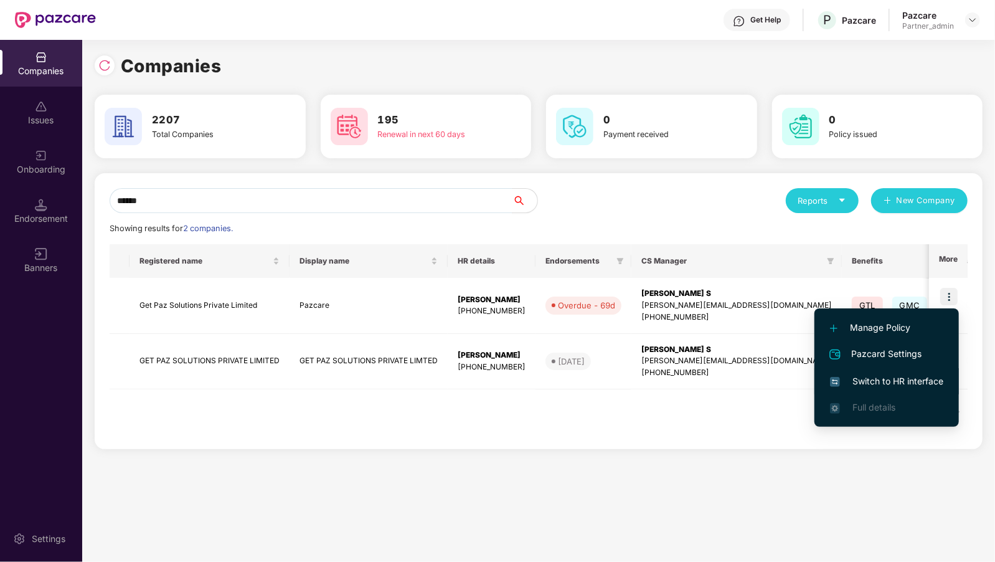
click at [908, 385] on span "Switch to HR interface" at bounding box center [886, 381] width 113 height 14
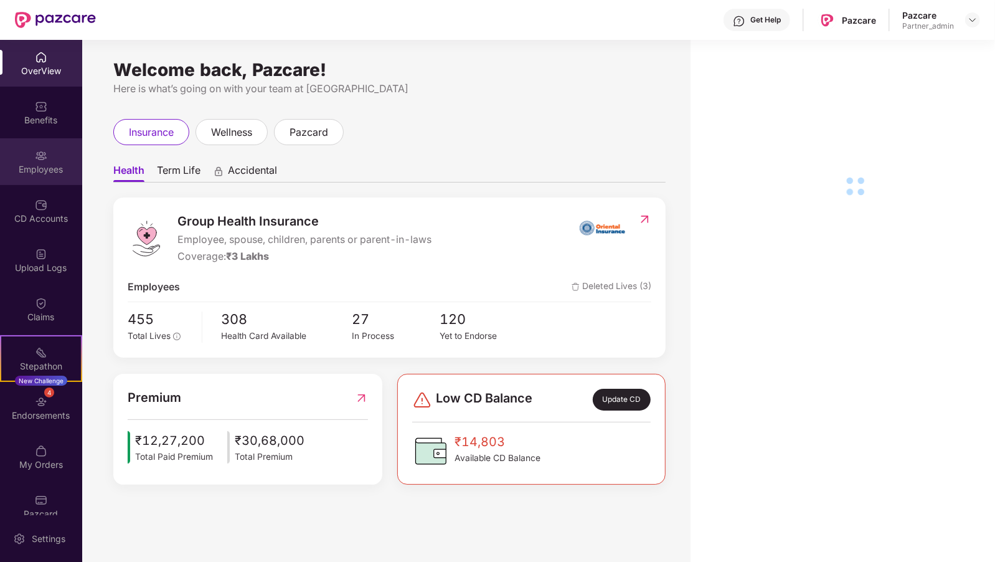
click at [43, 166] on div "Employees" at bounding box center [41, 169] width 82 height 12
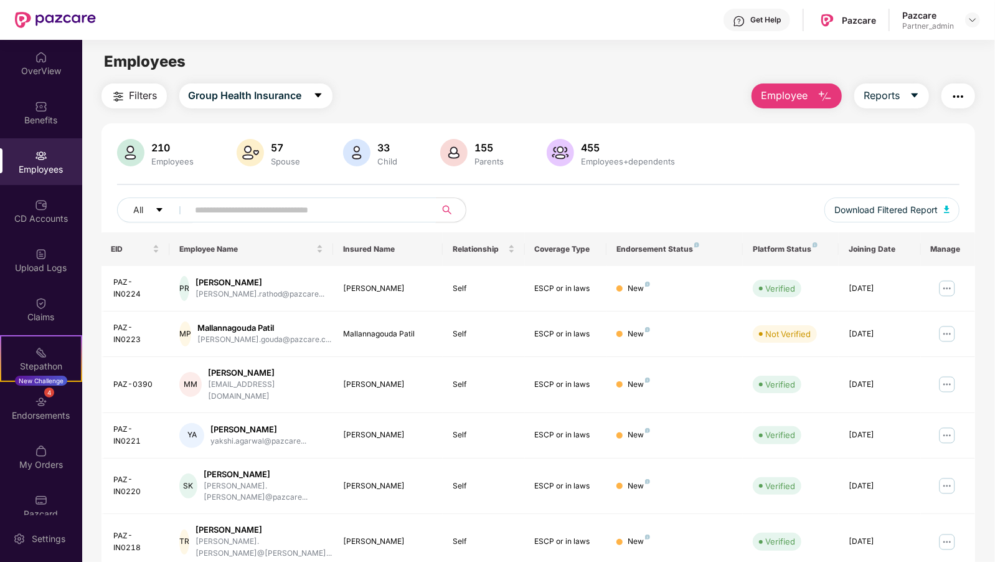
click at [212, 207] on input "text" at bounding box center [306, 209] width 223 height 19
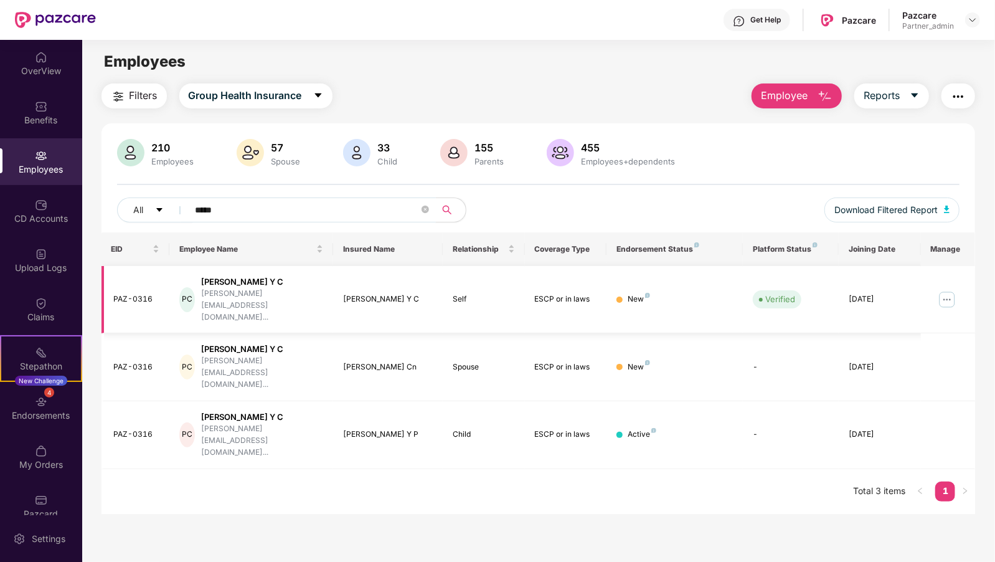
type input "*****"
click at [947, 289] on img at bounding box center [947, 299] width 20 height 20
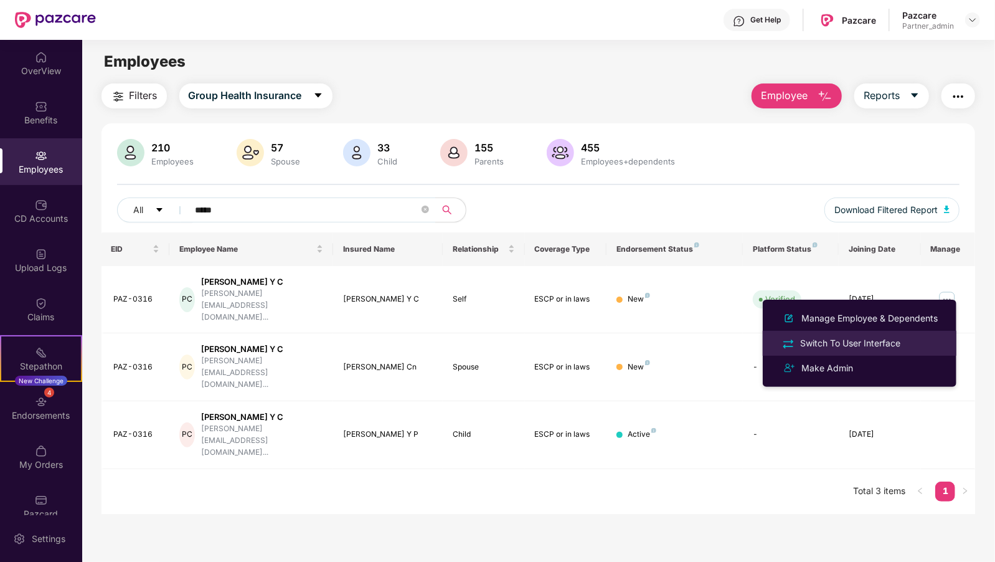
click at [882, 347] on div "Switch To User Interface" at bounding box center [849, 343] width 105 height 14
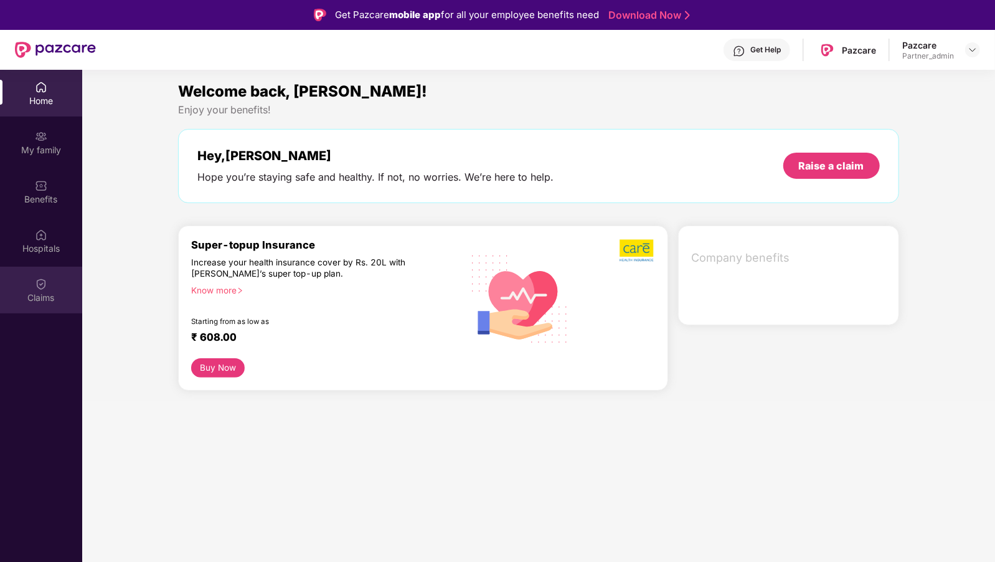
click at [10, 294] on div "Claims" at bounding box center [41, 297] width 82 height 12
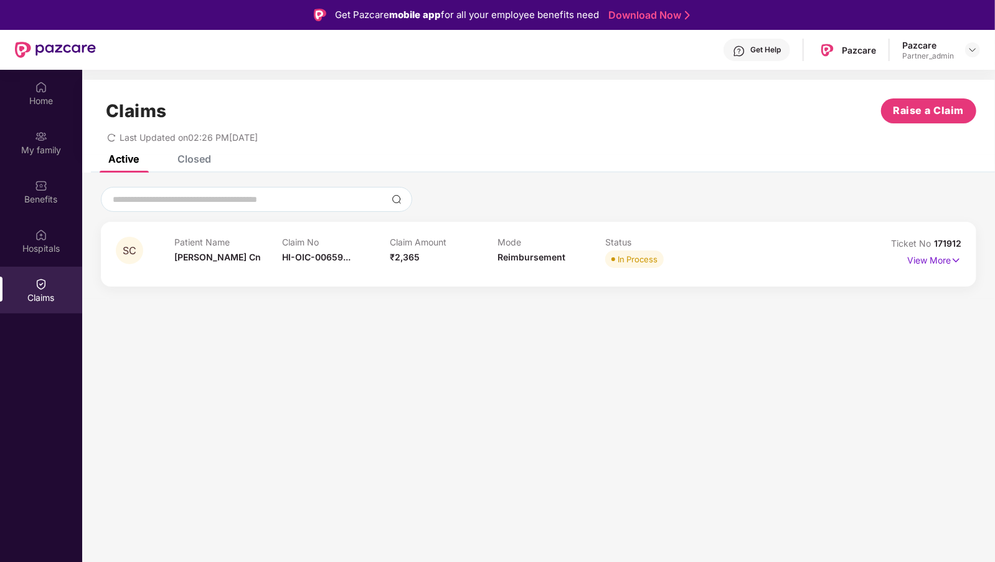
click at [955, 240] on span "171912" at bounding box center [947, 243] width 27 height 11
click at [937, 256] on p "View More" at bounding box center [934, 258] width 54 height 17
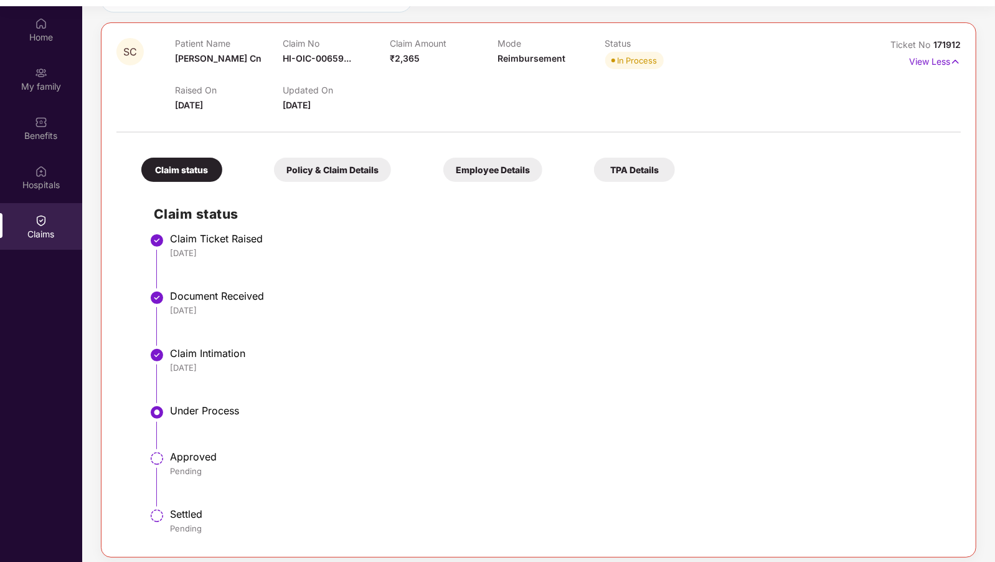
scroll to position [70, 0]
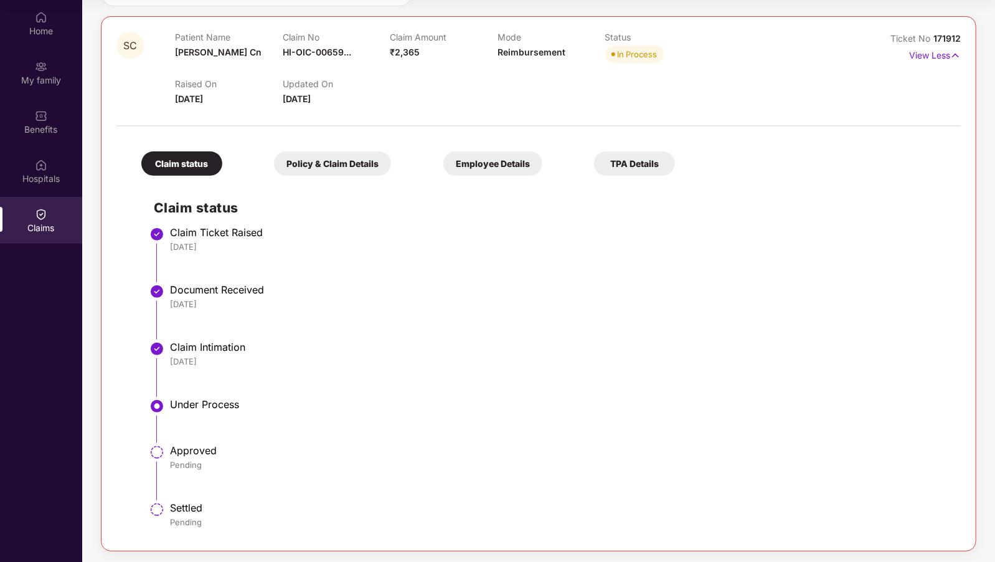
click at [116, 184] on div "Claim status Policy & Claim Details Employee Details TPA Details Claim status C…" at bounding box center [538, 334] width 844 height 403
